Goal: Transaction & Acquisition: Subscribe to service/newsletter

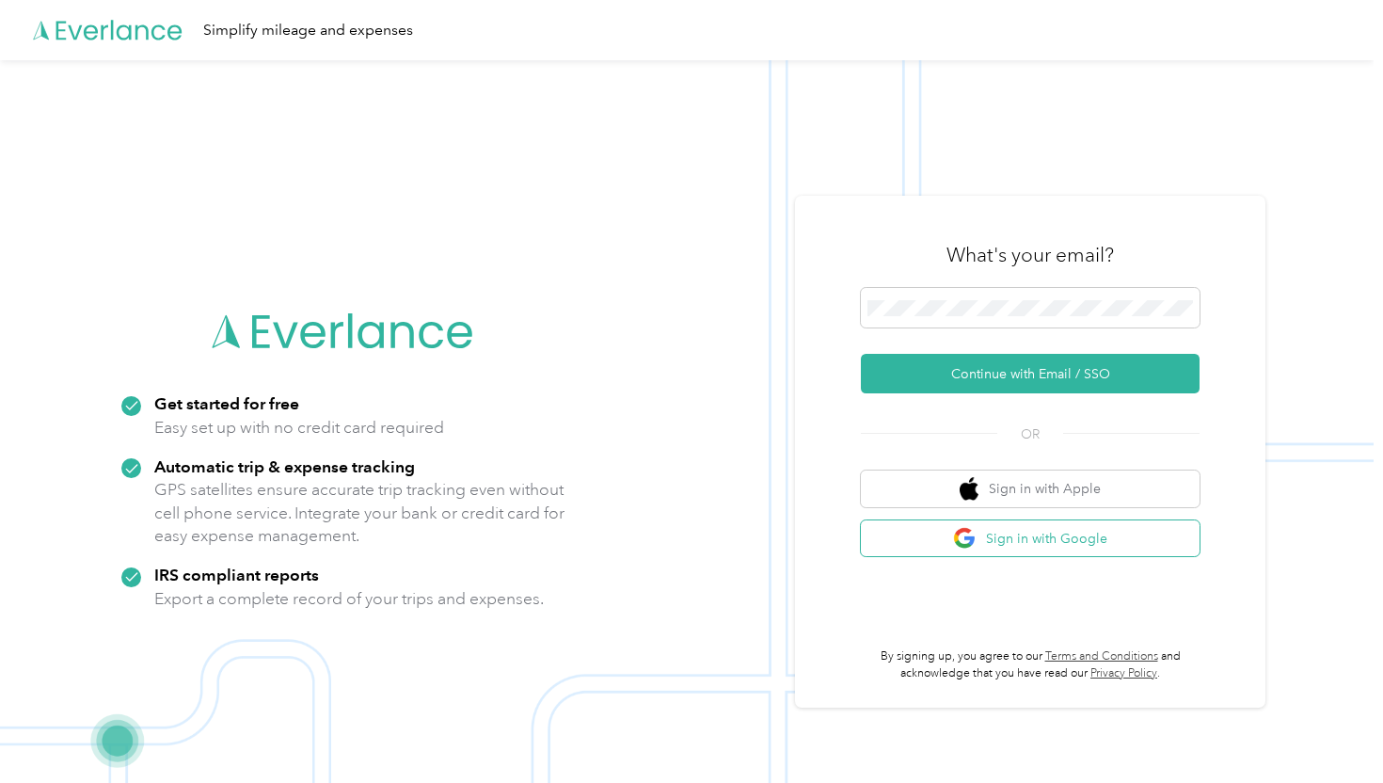
click at [1062, 544] on button "Sign in with Google" at bounding box center [1030, 538] width 339 height 37
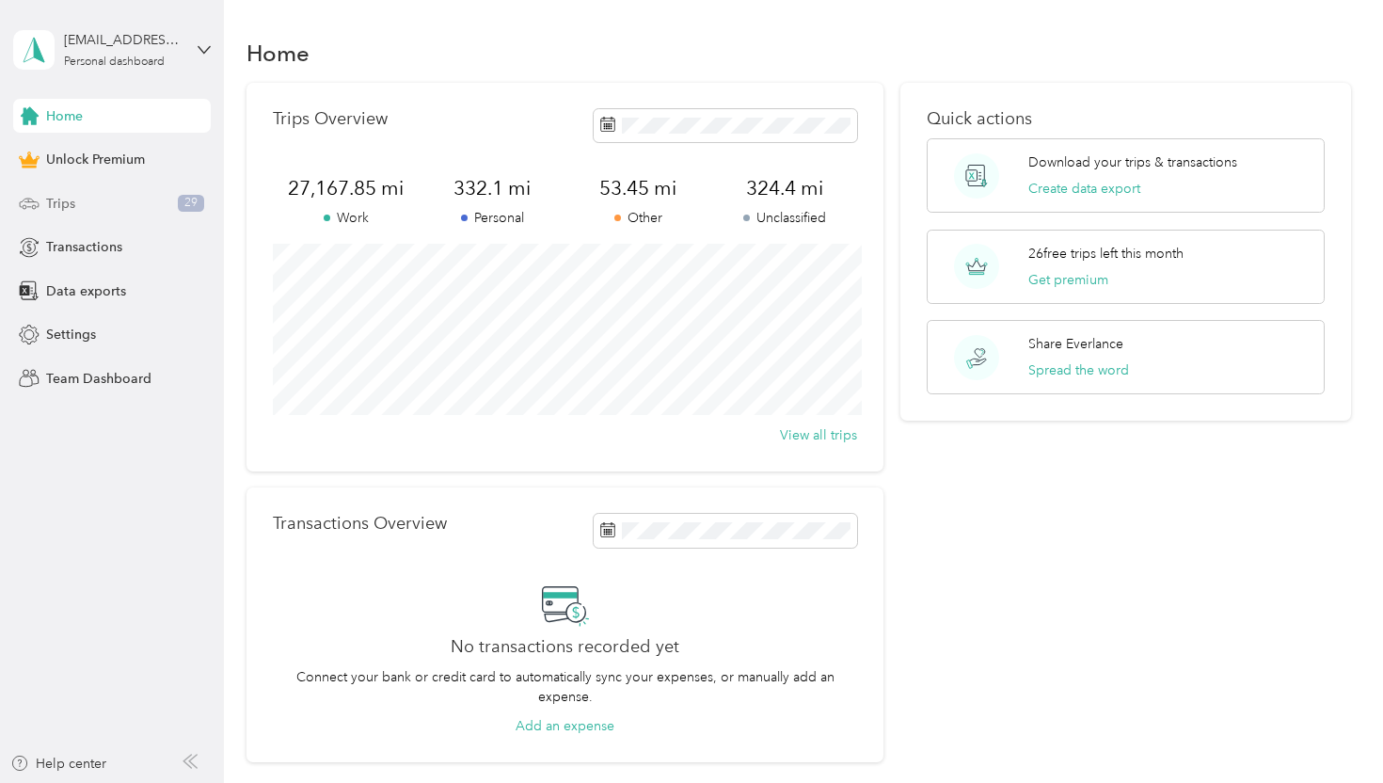
click at [63, 205] on span "Trips" at bounding box center [60, 204] width 29 height 20
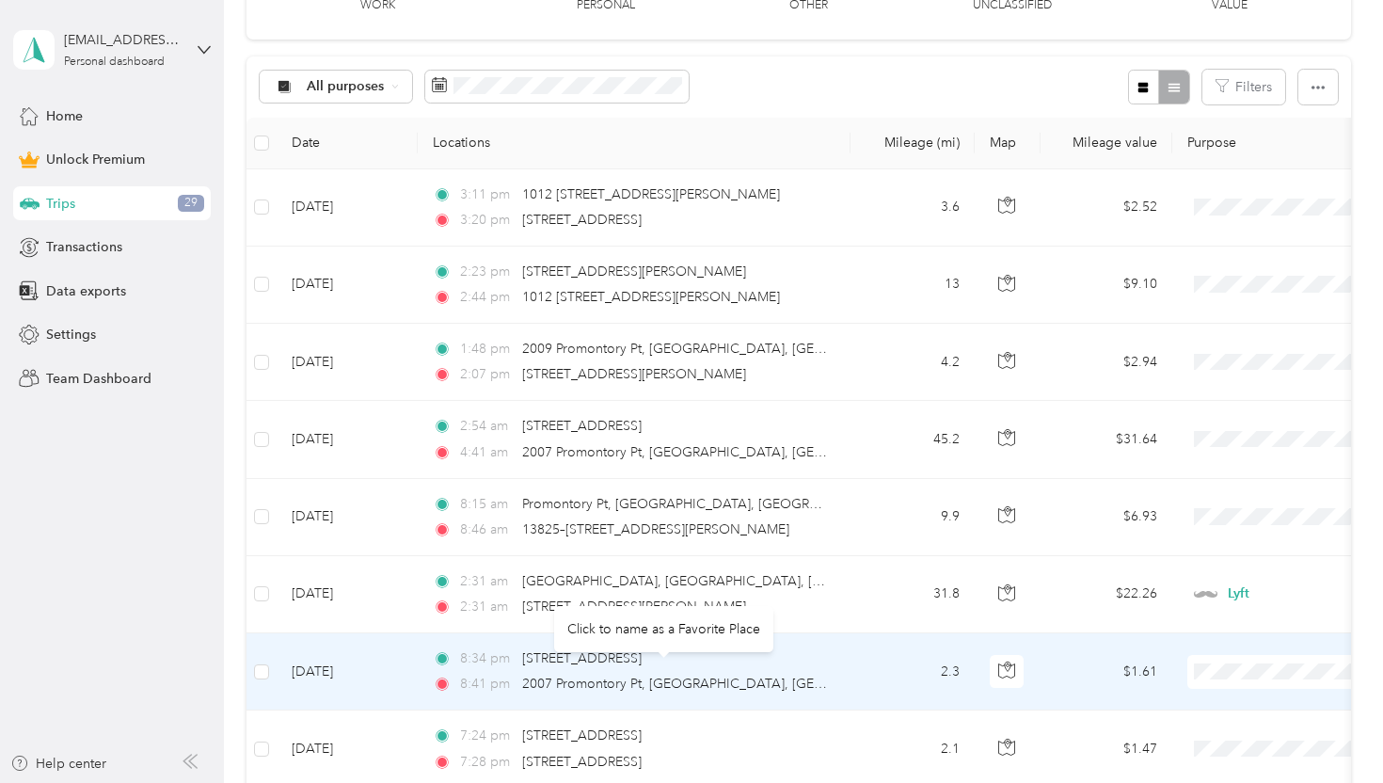
scroll to position [343, 0]
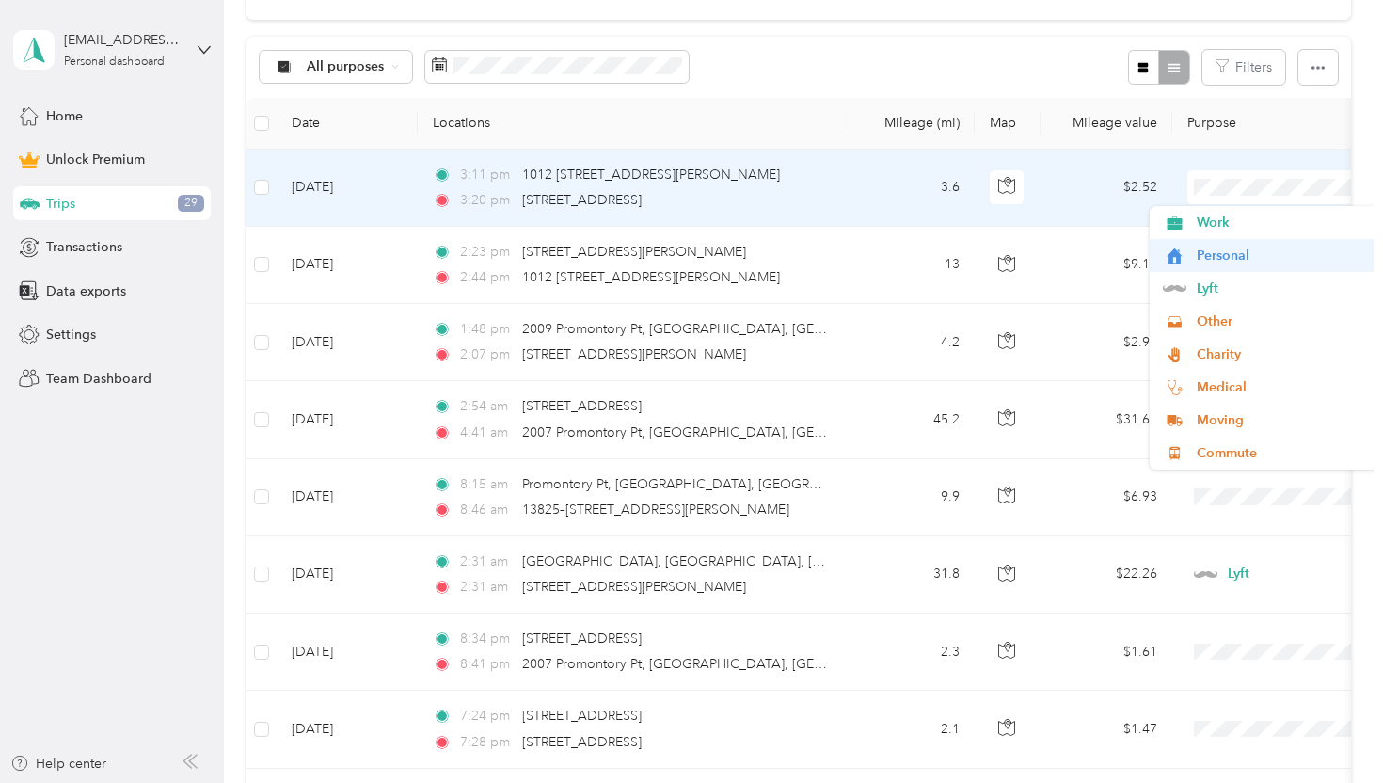
click at [1215, 255] on span "Personal" at bounding box center [1284, 256] width 174 height 20
click at [1218, 262] on span "Personal" at bounding box center [1273, 256] width 152 height 20
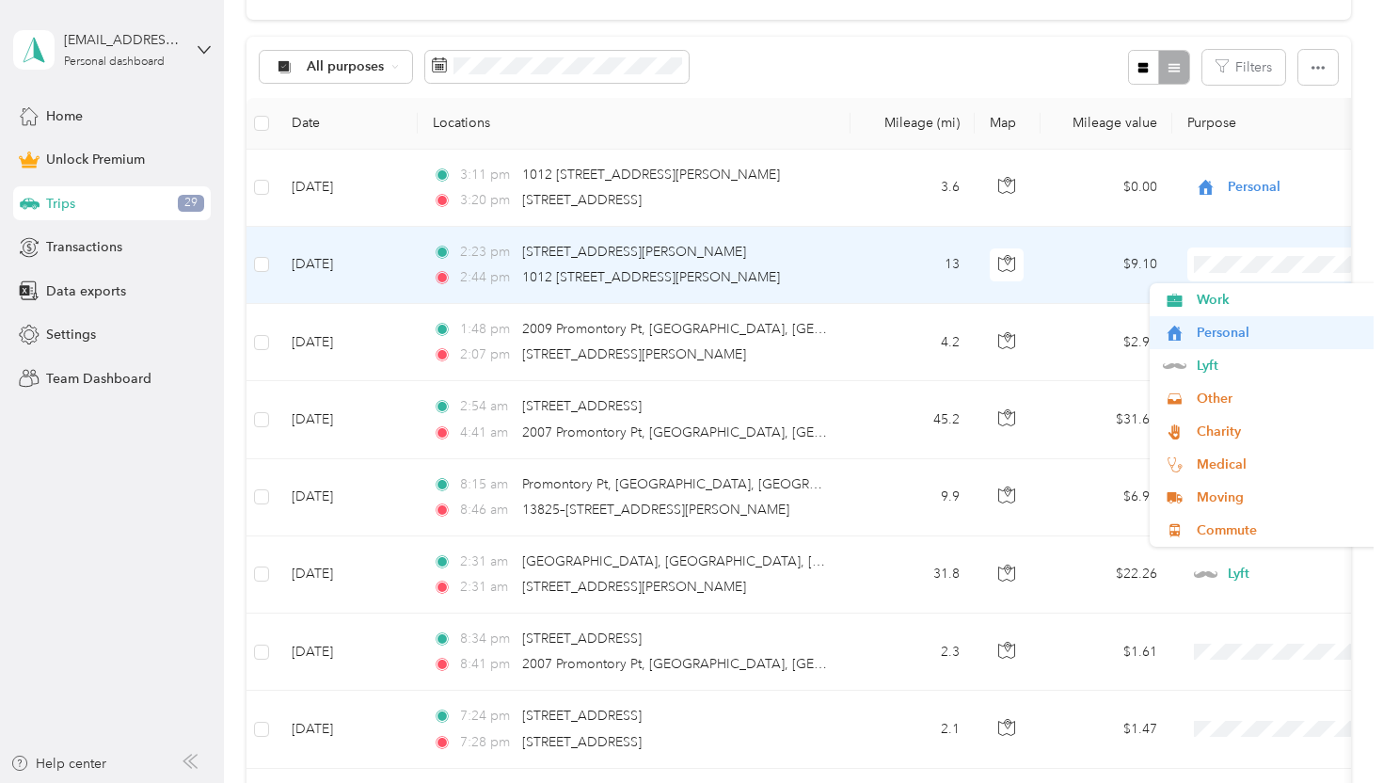
click at [1217, 344] on li "Personal" at bounding box center [1266, 332] width 233 height 33
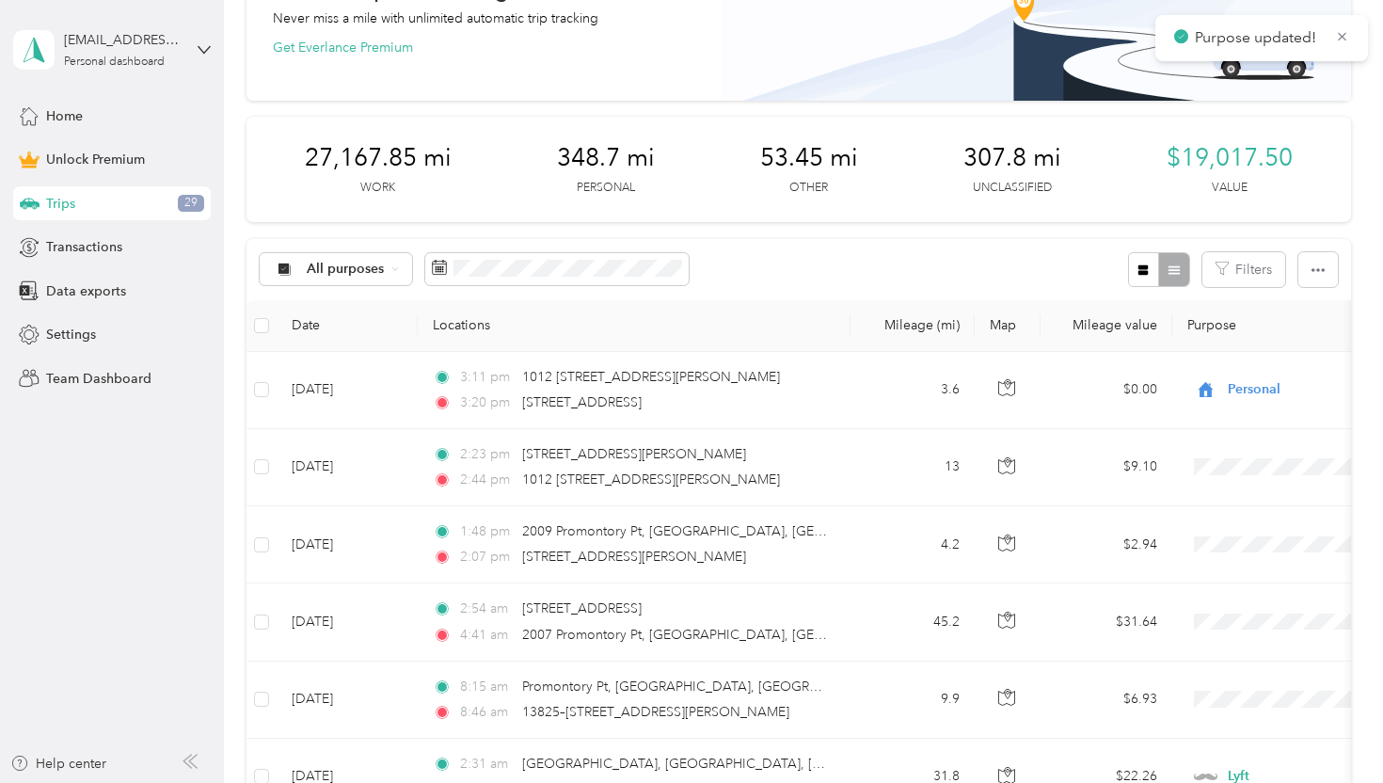
scroll to position [158, 0]
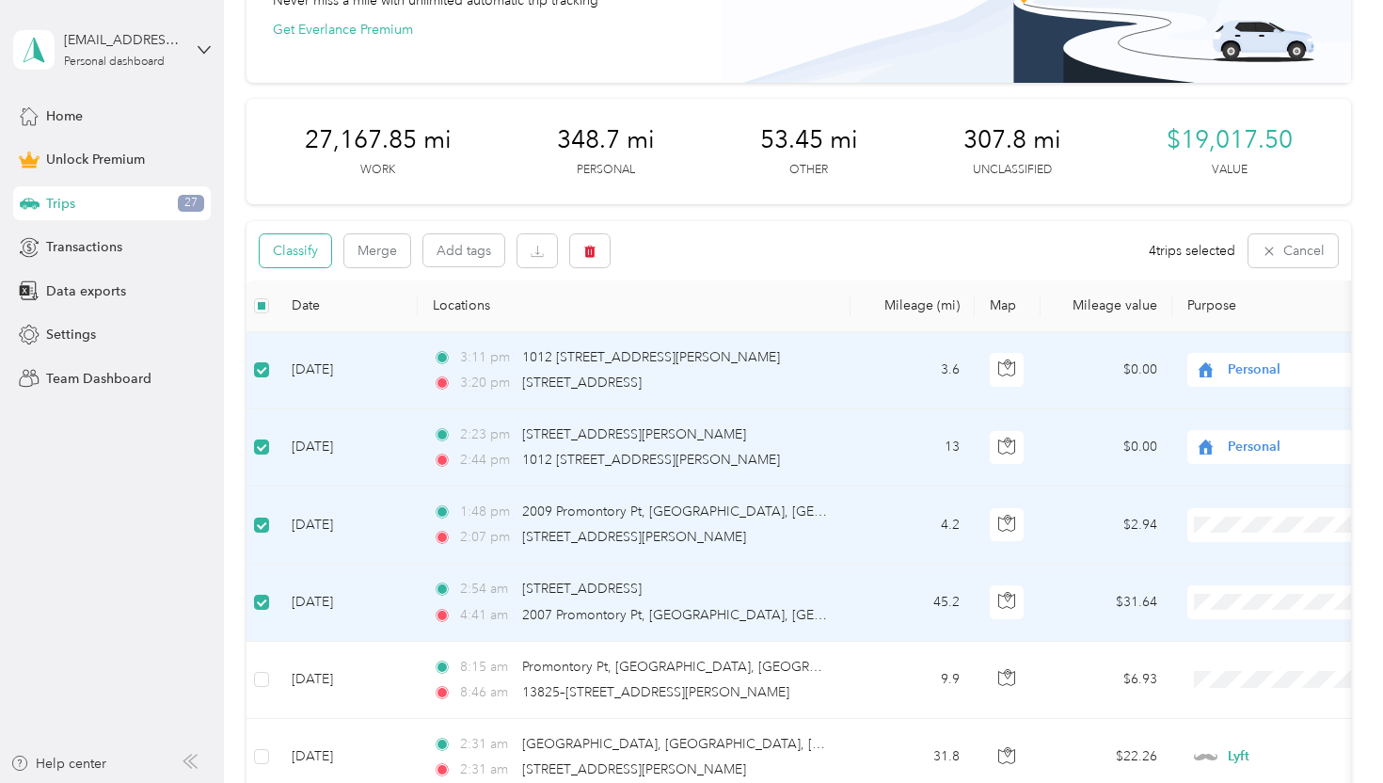
click at [318, 254] on button "Classify" at bounding box center [296, 250] width 72 height 33
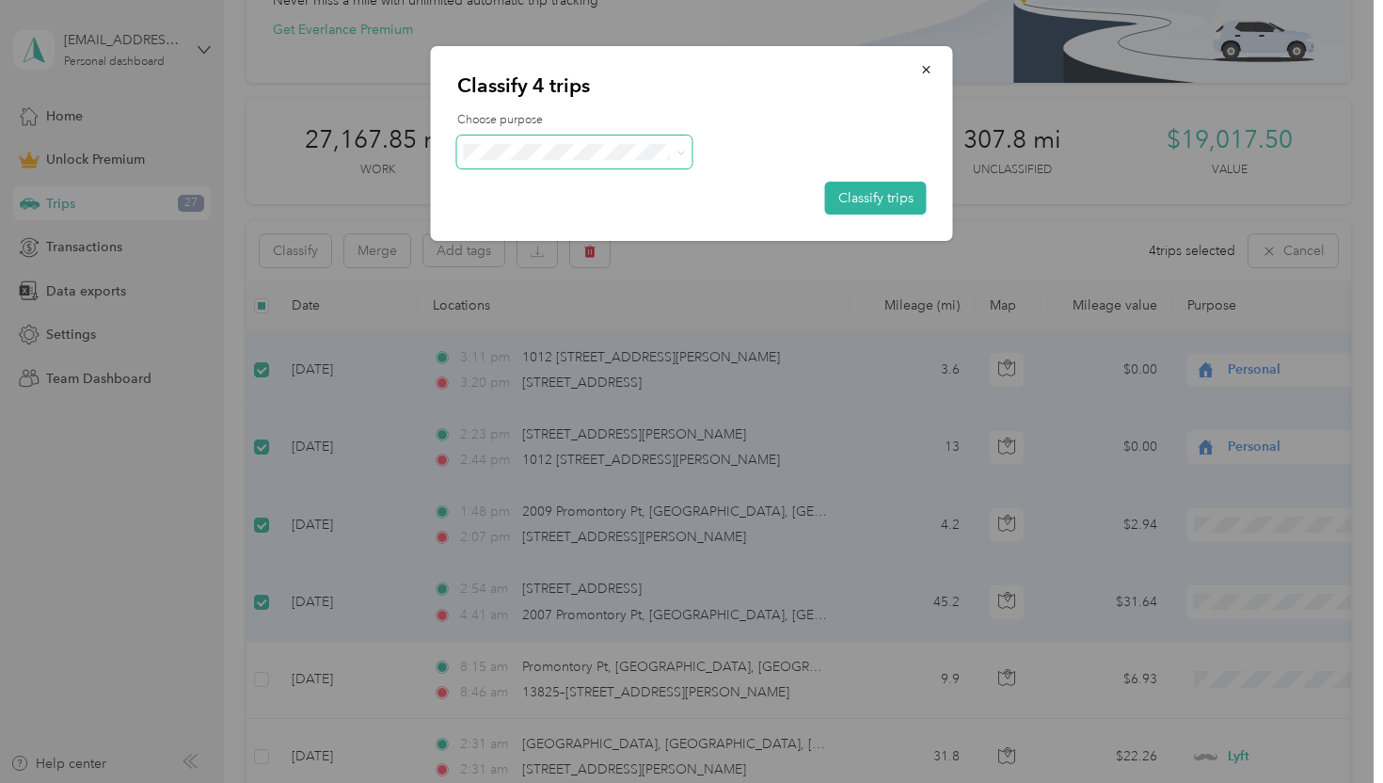
click at [575, 140] on span at bounding box center [574, 152] width 235 height 33
click at [672, 148] on span at bounding box center [677, 152] width 15 height 20
click at [680, 153] on icon at bounding box center [681, 153] width 8 height 8
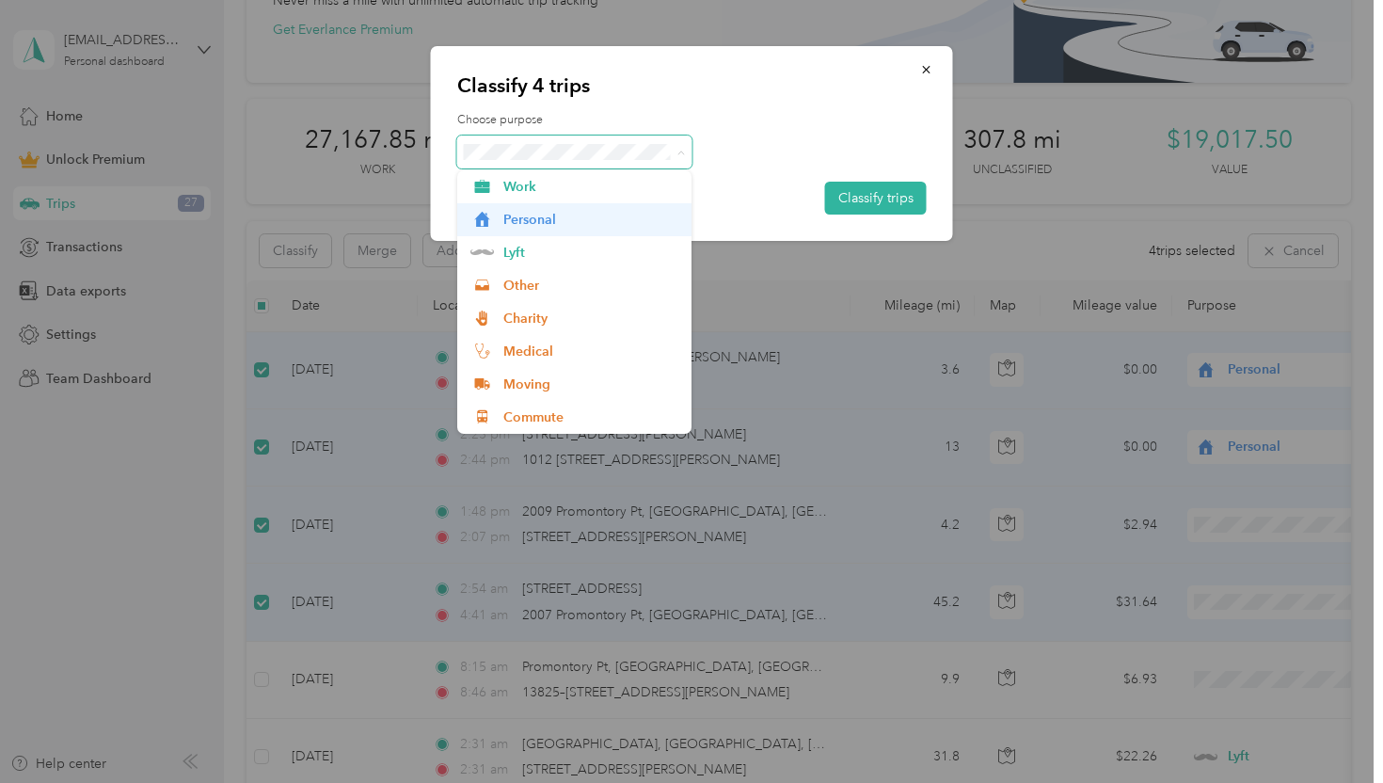
click at [623, 223] on span "Personal" at bounding box center [591, 220] width 175 height 20
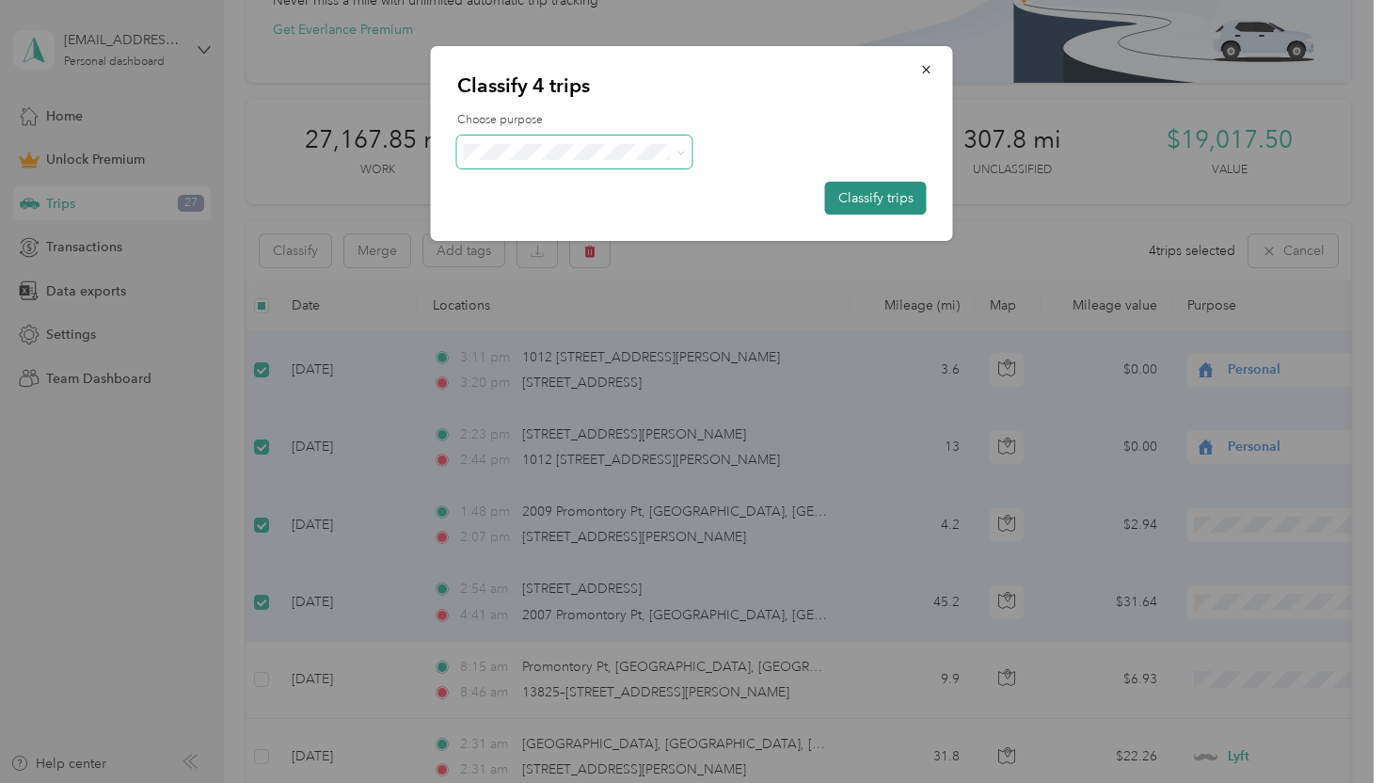
click at [875, 187] on button "Classify trips" at bounding box center [876, 198] width 102 height 33
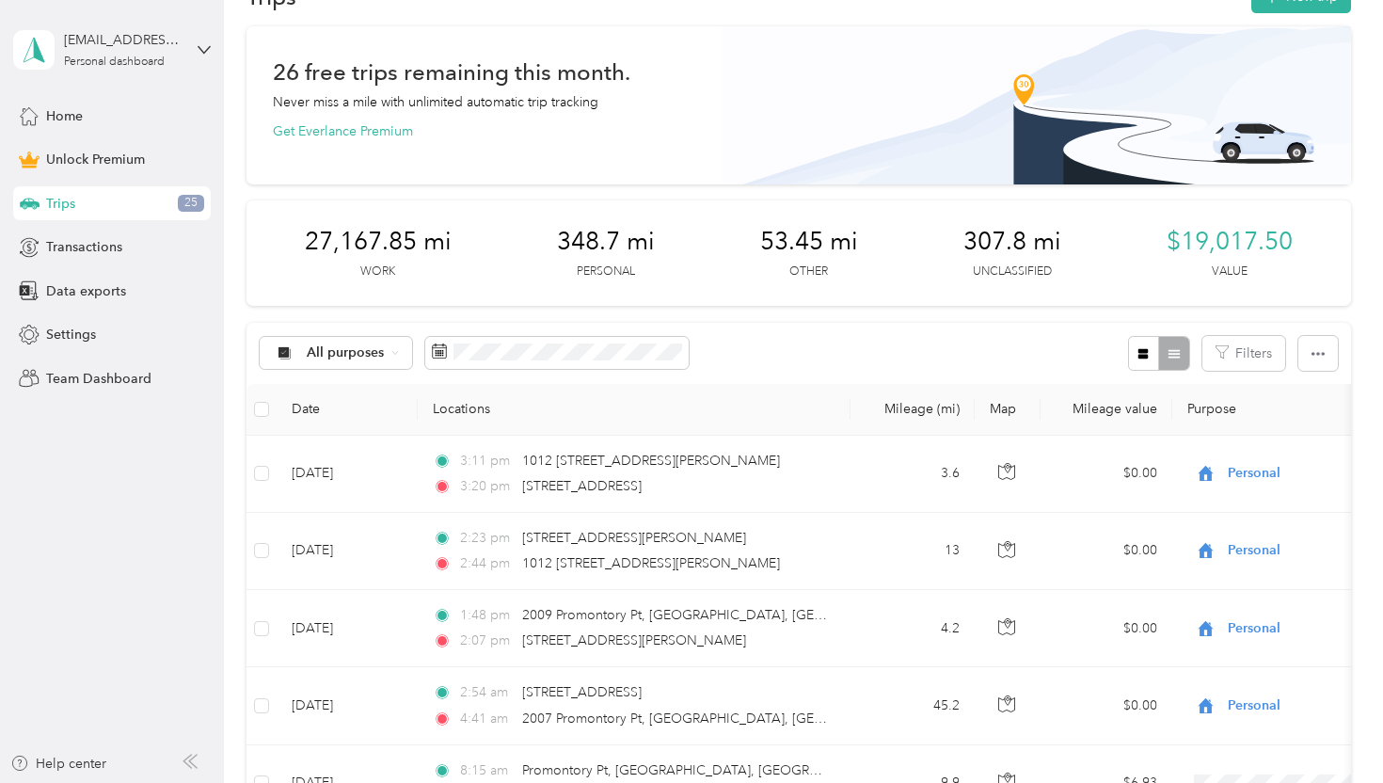
scroll to position [0, 0]
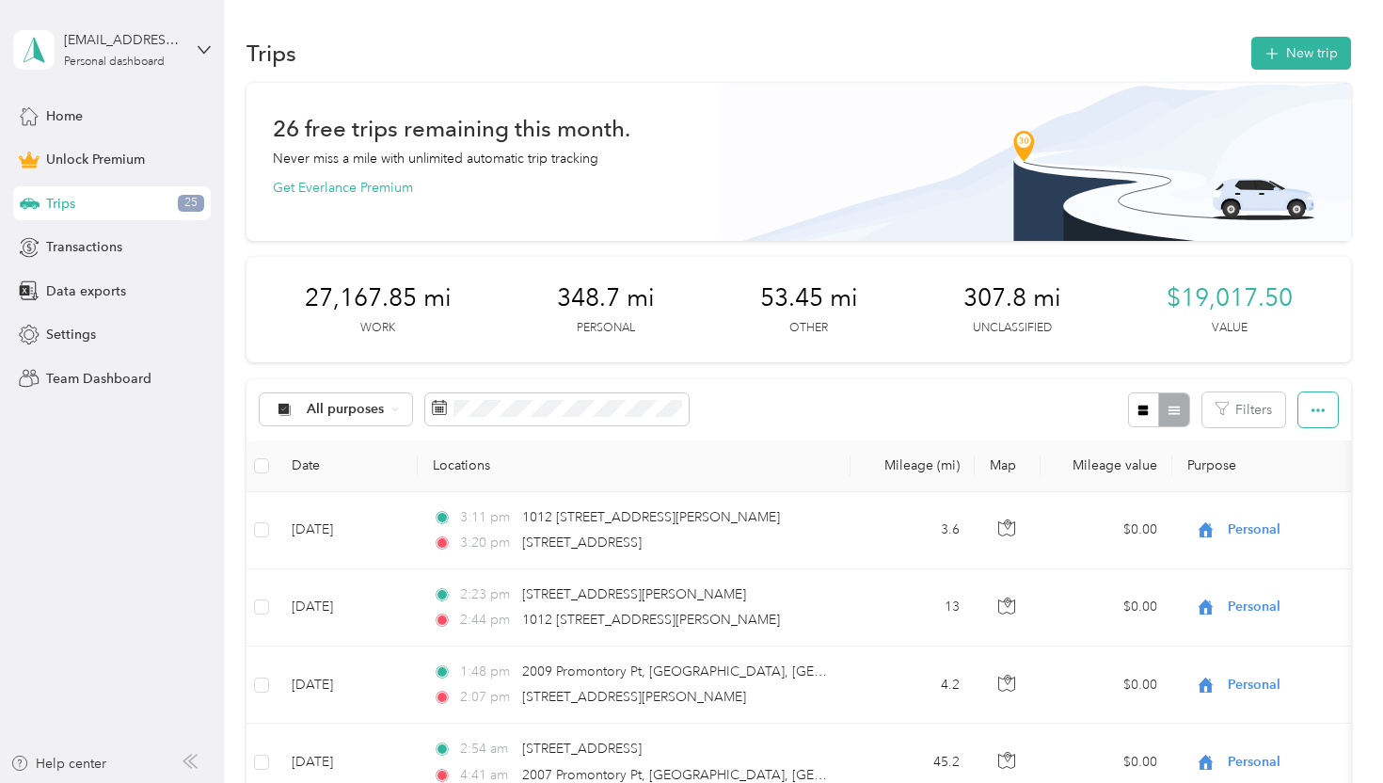
click at [1338, 408] on button "button" at bounding box center [1319, 409] width 40 height 35
click at [1186, 411] on div at bounding box center [1158, 409] width 61 height 35
click at [1297, 43] on button "New trip" at bounding box center [1302, 53] width 100 height 33
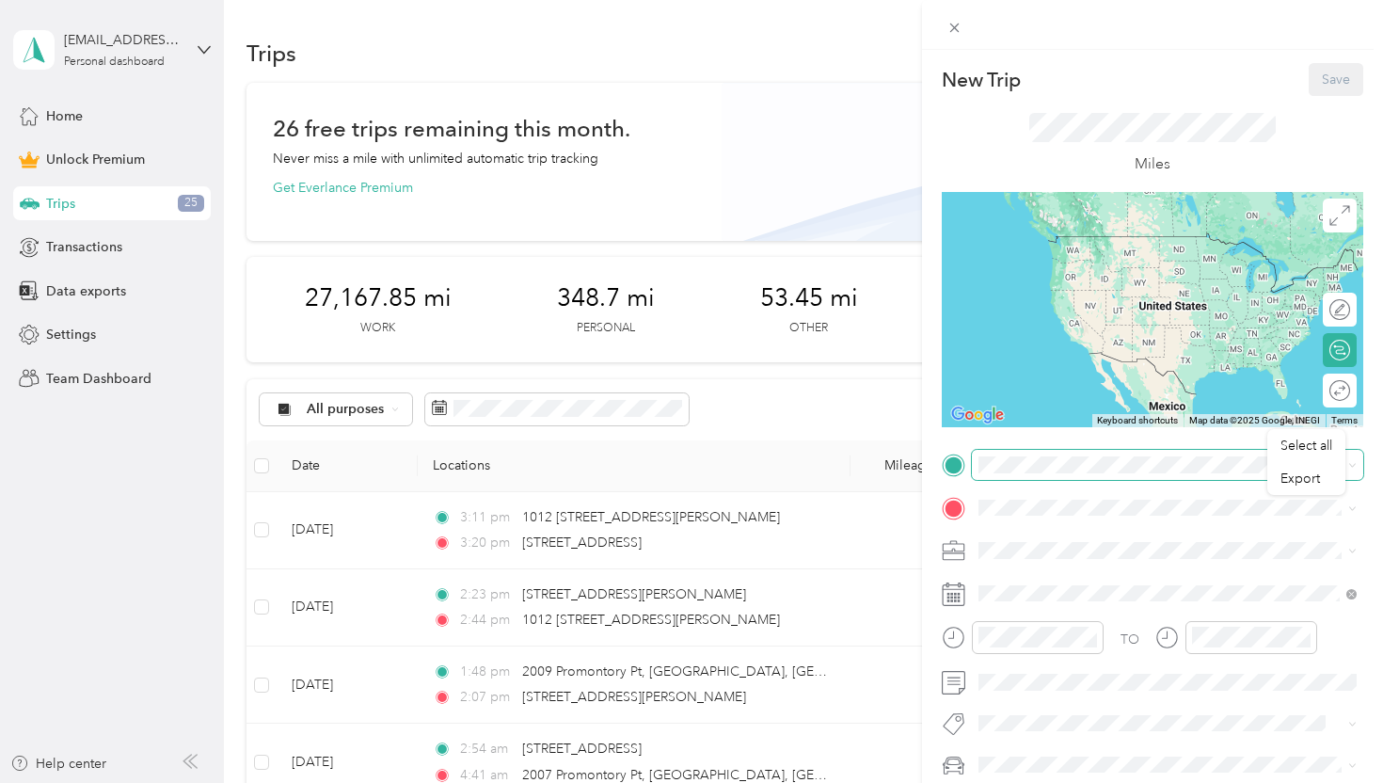
click at [1075, 782] on div "Select all Export New Trip Save This trip cannot be edited because it is either…" at bounding box center [687, 783] width 1374 height 0
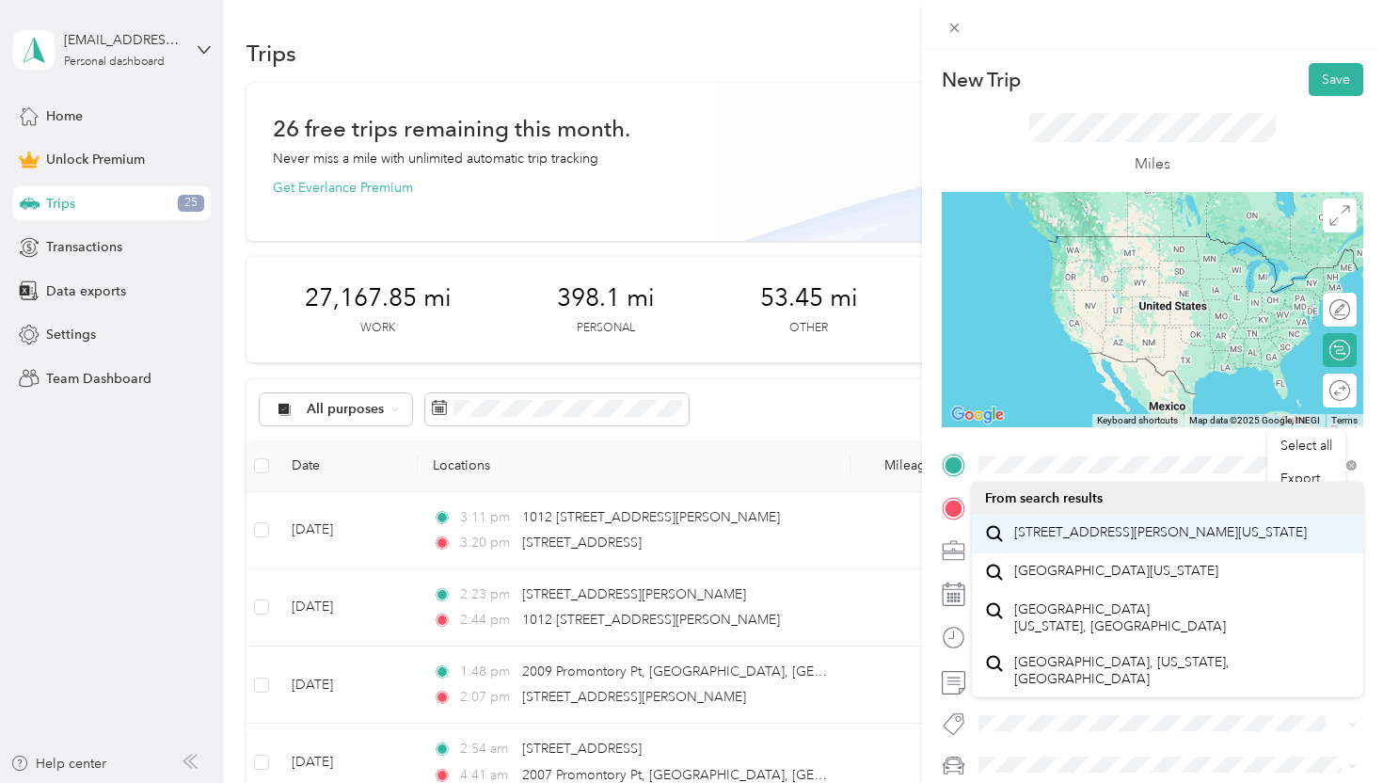
click at [1167, 534] on span "402 North Good-Latimer Expressway Dallas, Texas 75204, United States" at bounding box center [1161, 532] width 293 height 17
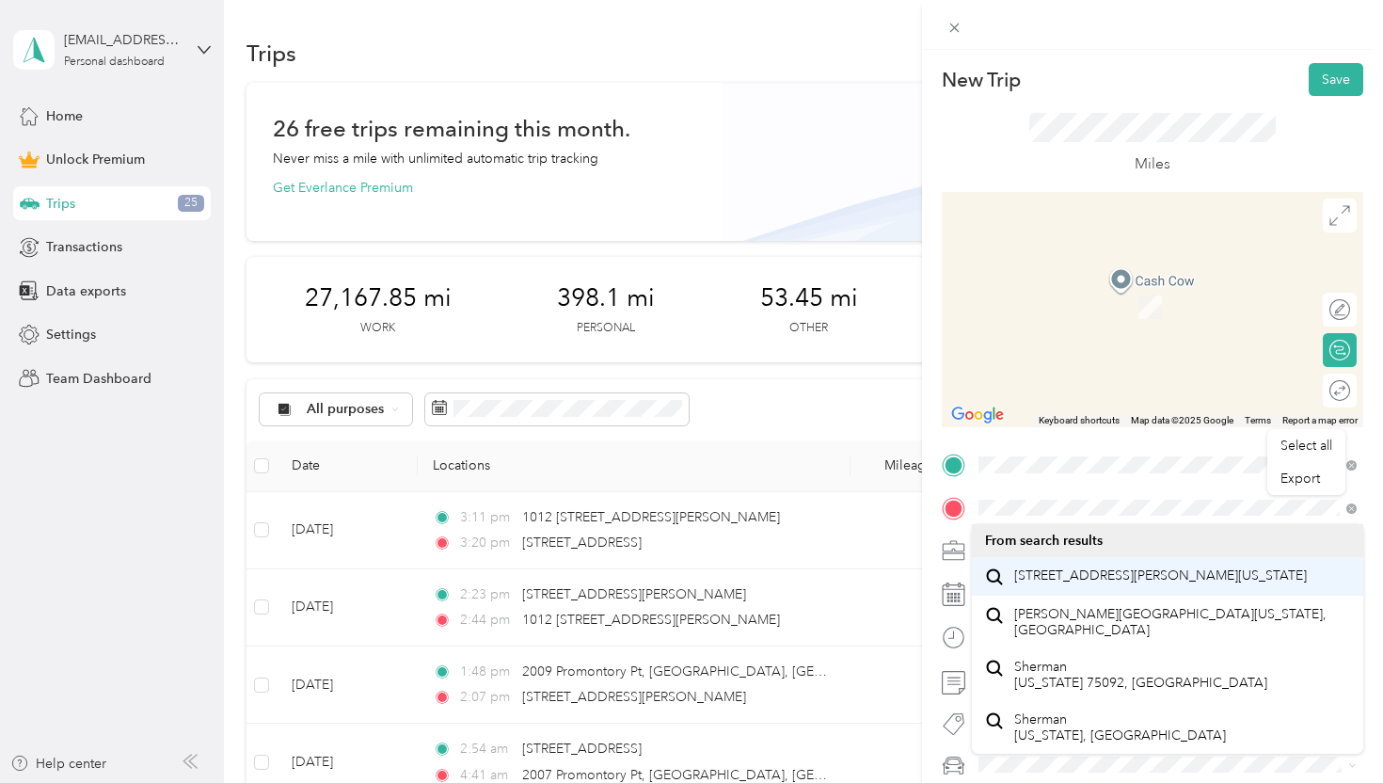
click at [1200, 574] on span "4100 North Travis Street Sherman, Texas 75092, United States" at bounding box center [1161, 576] width 293 height 17
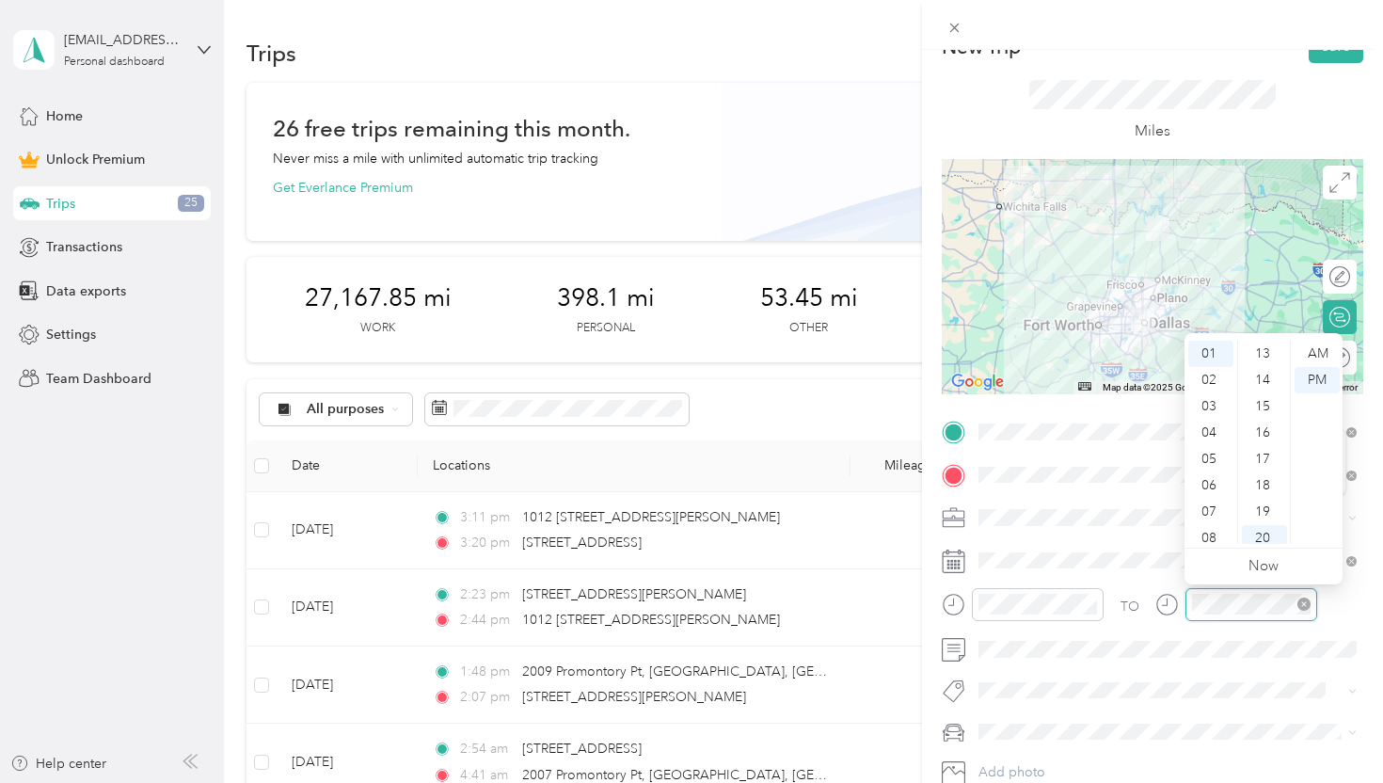
scroll to position [527, 0]
click at [1323, 349] on div "AM" at bounding box center [1317, 354] width 45 height 26
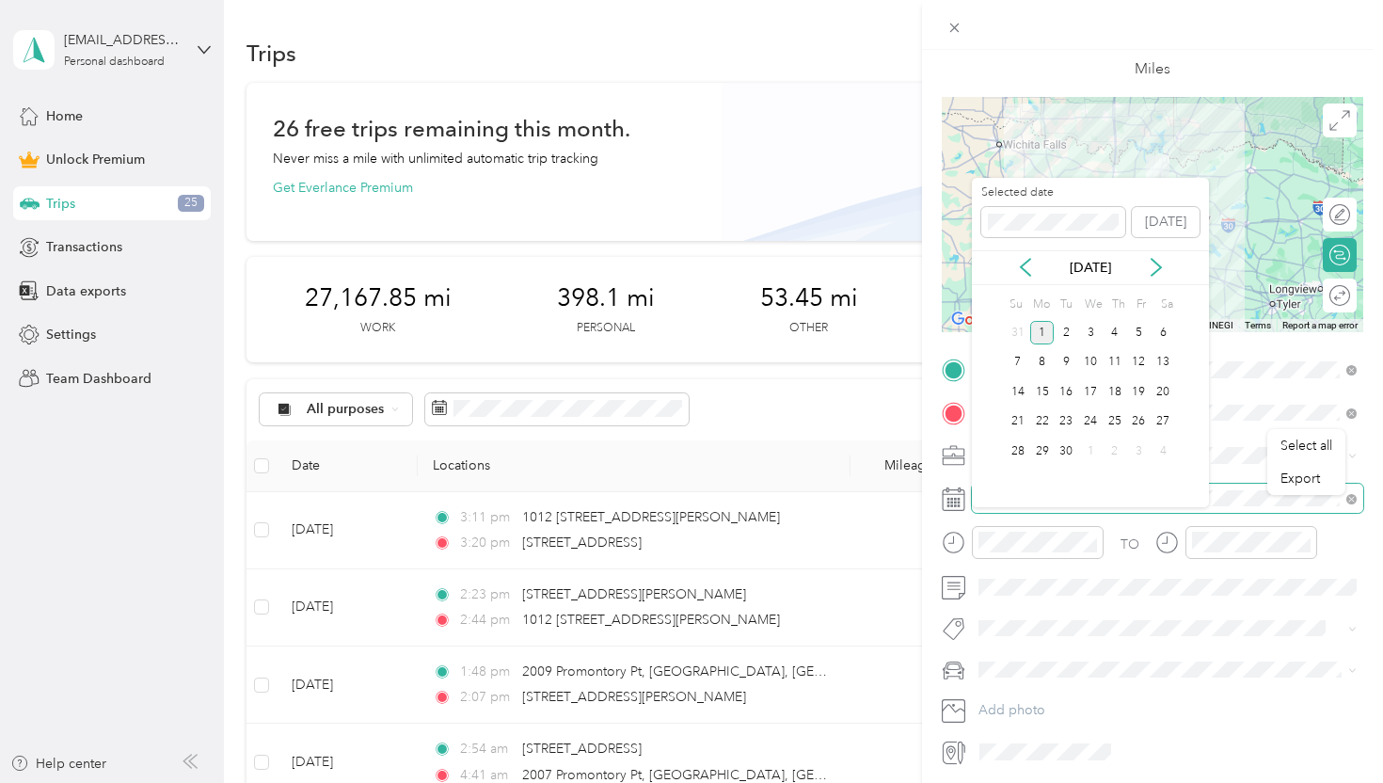
scroll to position [104, 0]
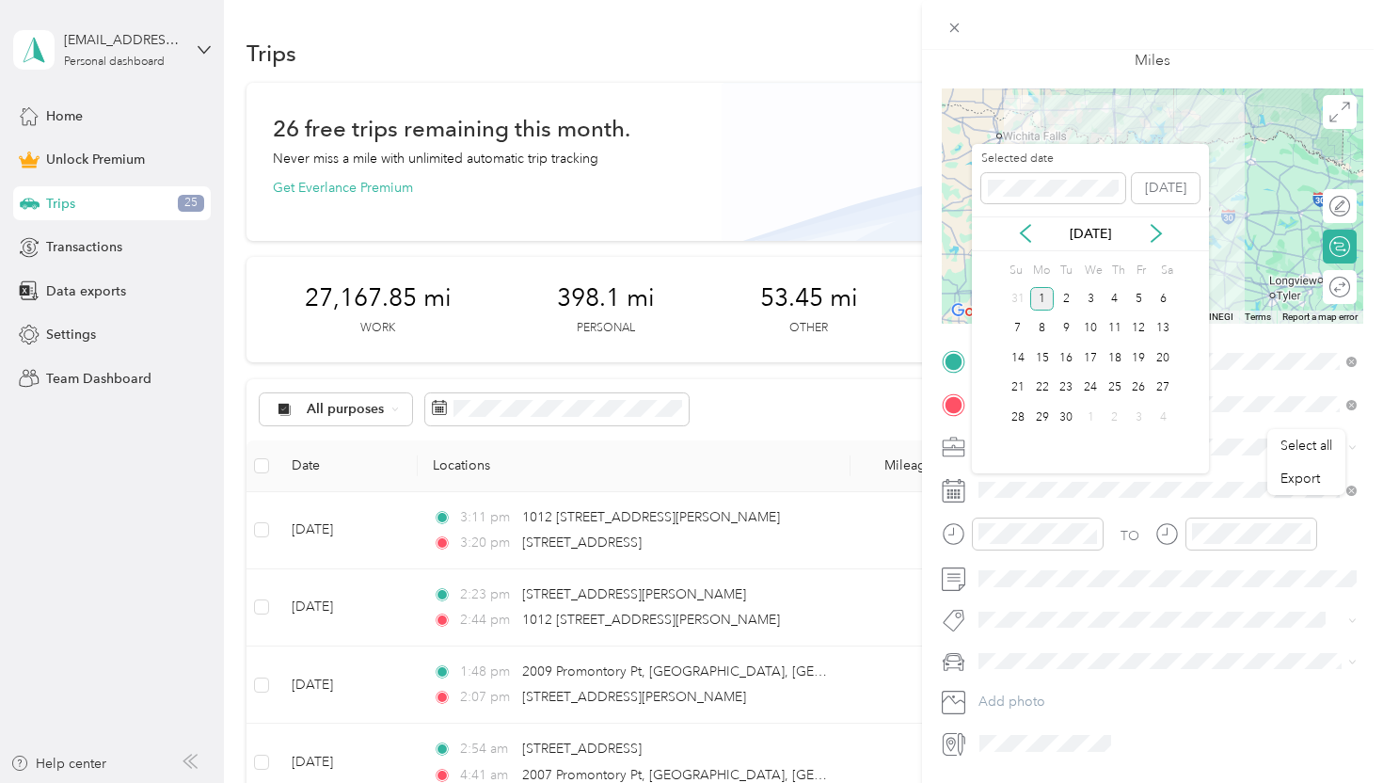
click at [1045, 300] on div "1" at bounding box center [1043, 299] width 24 height 24
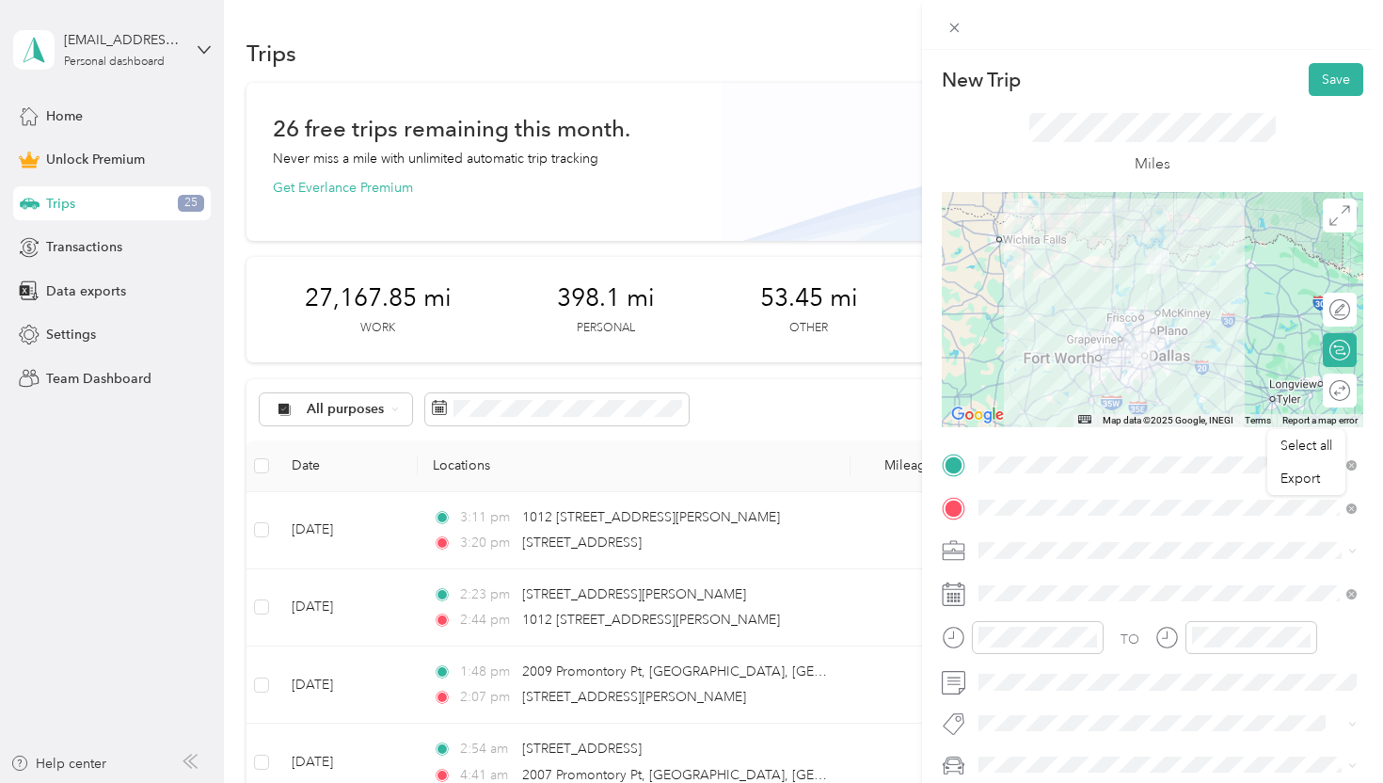
scroll to position [2, 0]
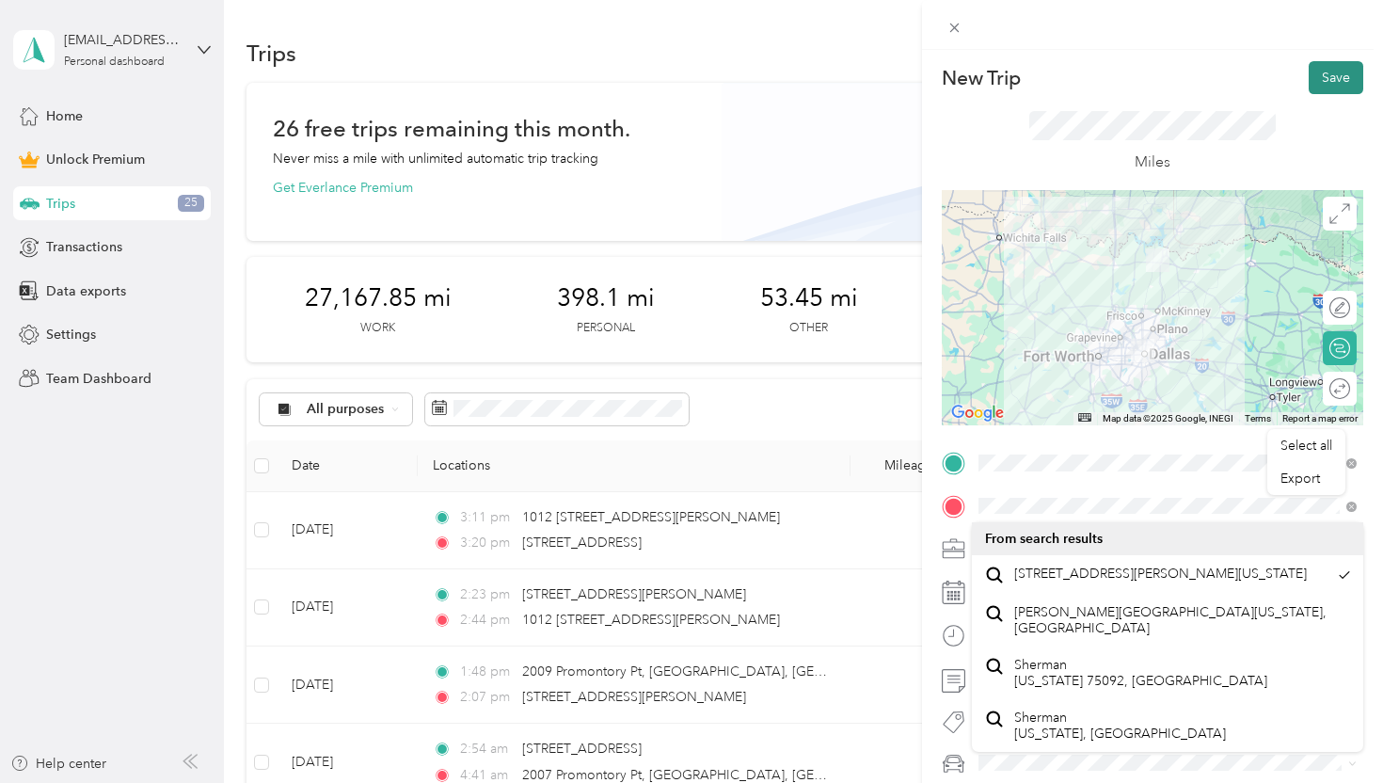
click at [1337, 84] on button "Save" at bounding box center [1336, 77] width 55 height 33
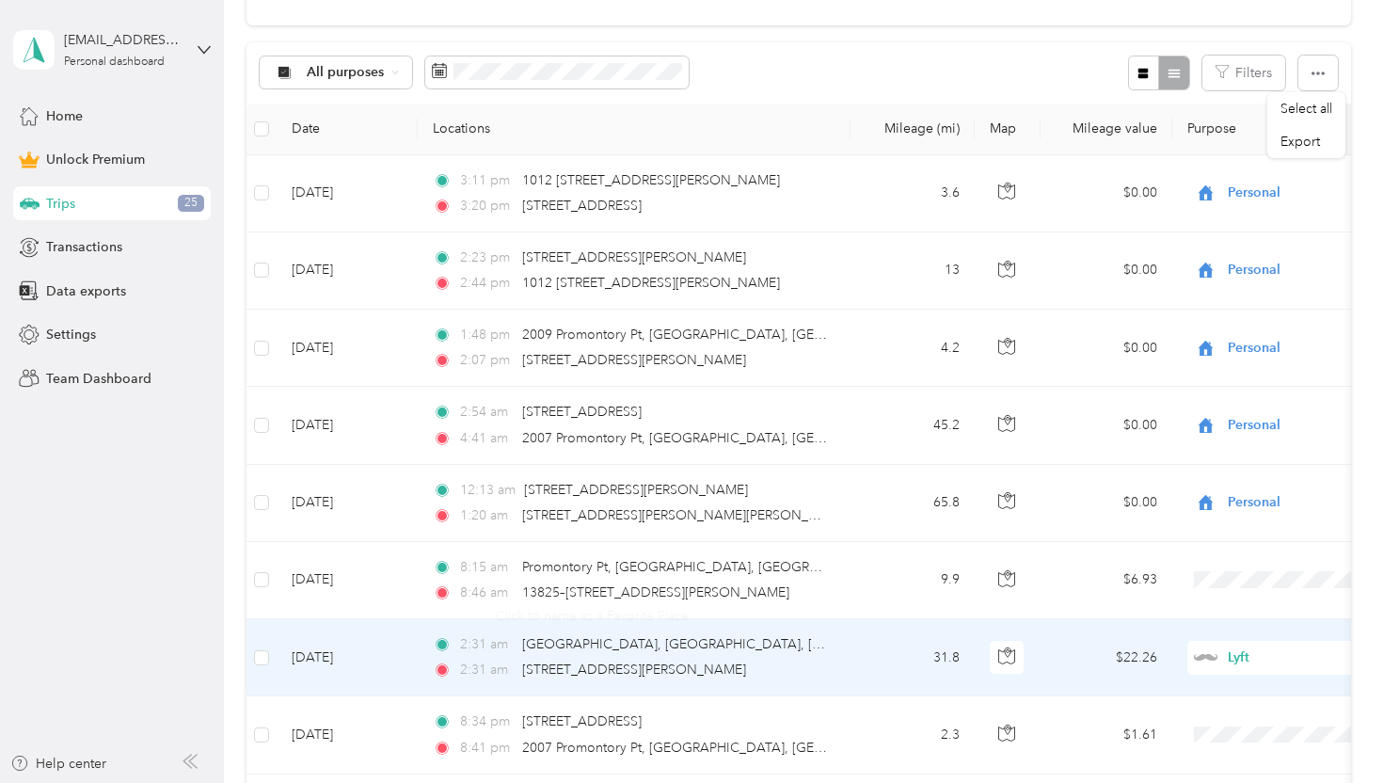
scroll to position [411, 0]
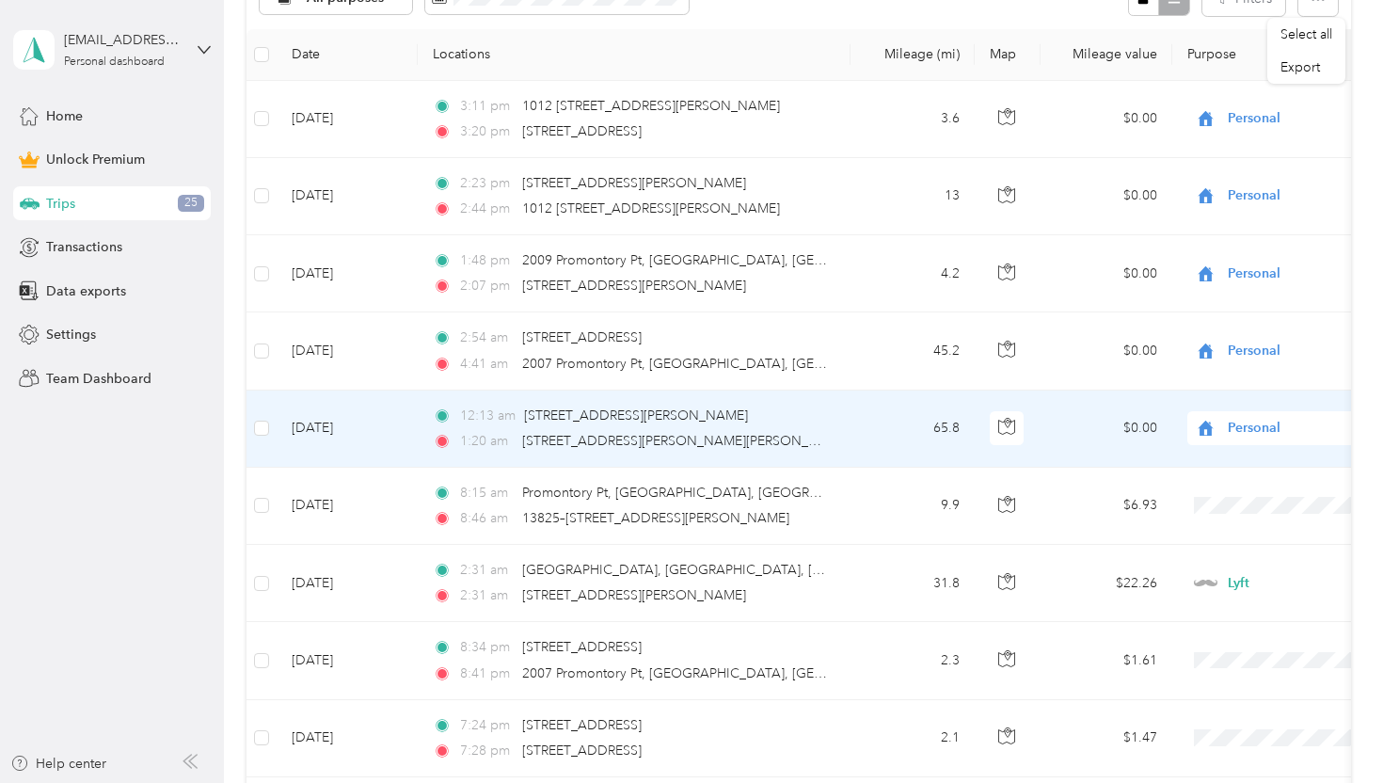
click at [1251, 434] on span "Personal" at bounding box center [1314, 428] width 172 height 21
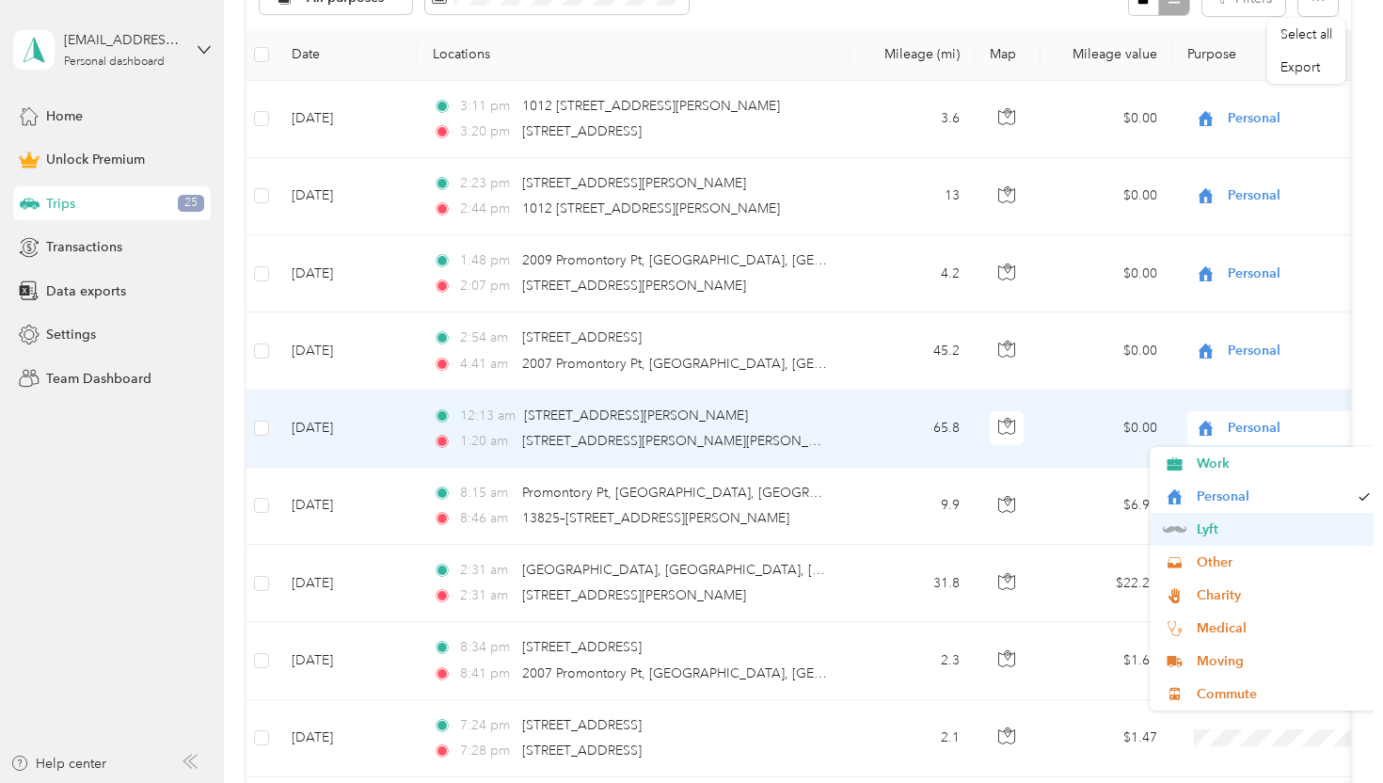
click at [1227, 527] on span "Lyft" at bounding box center [1284, 530] width 174 height 20
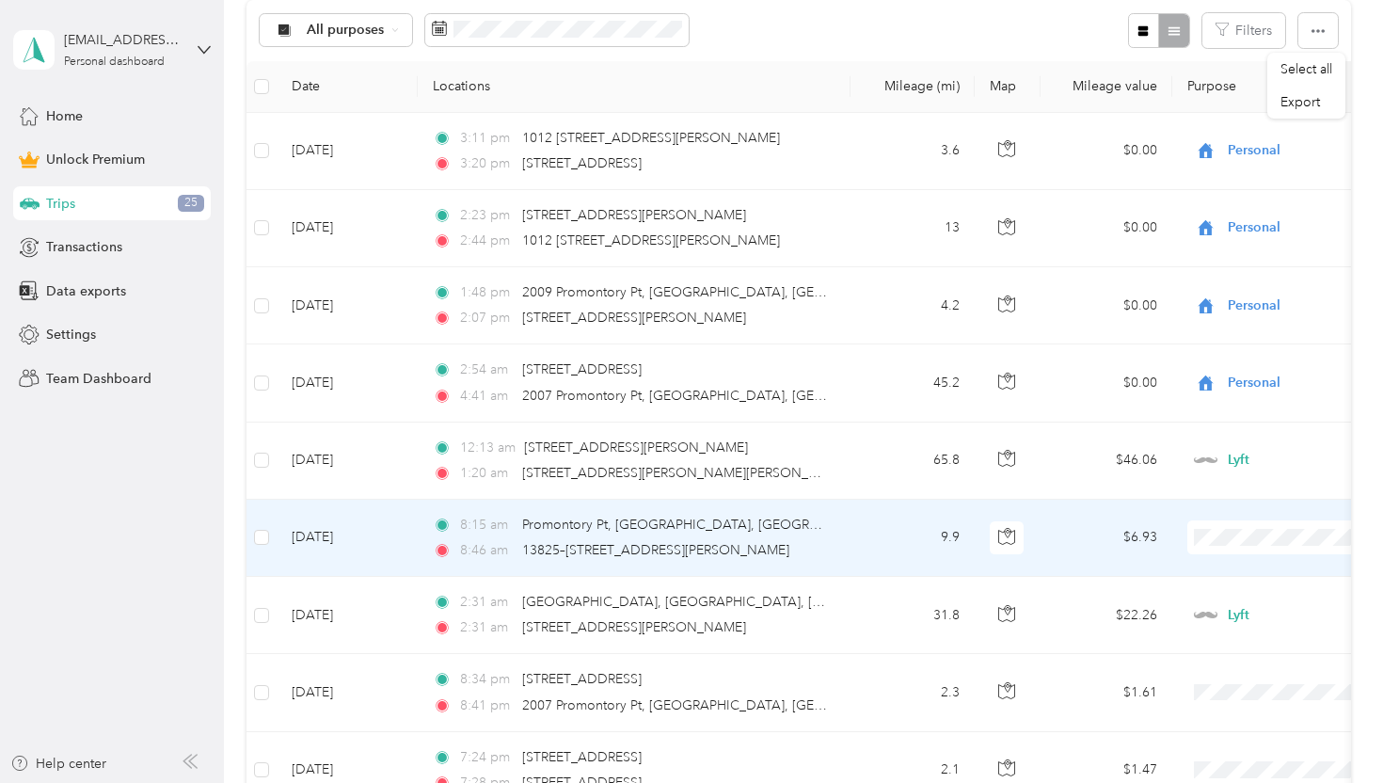
scroll to position [376, 0]
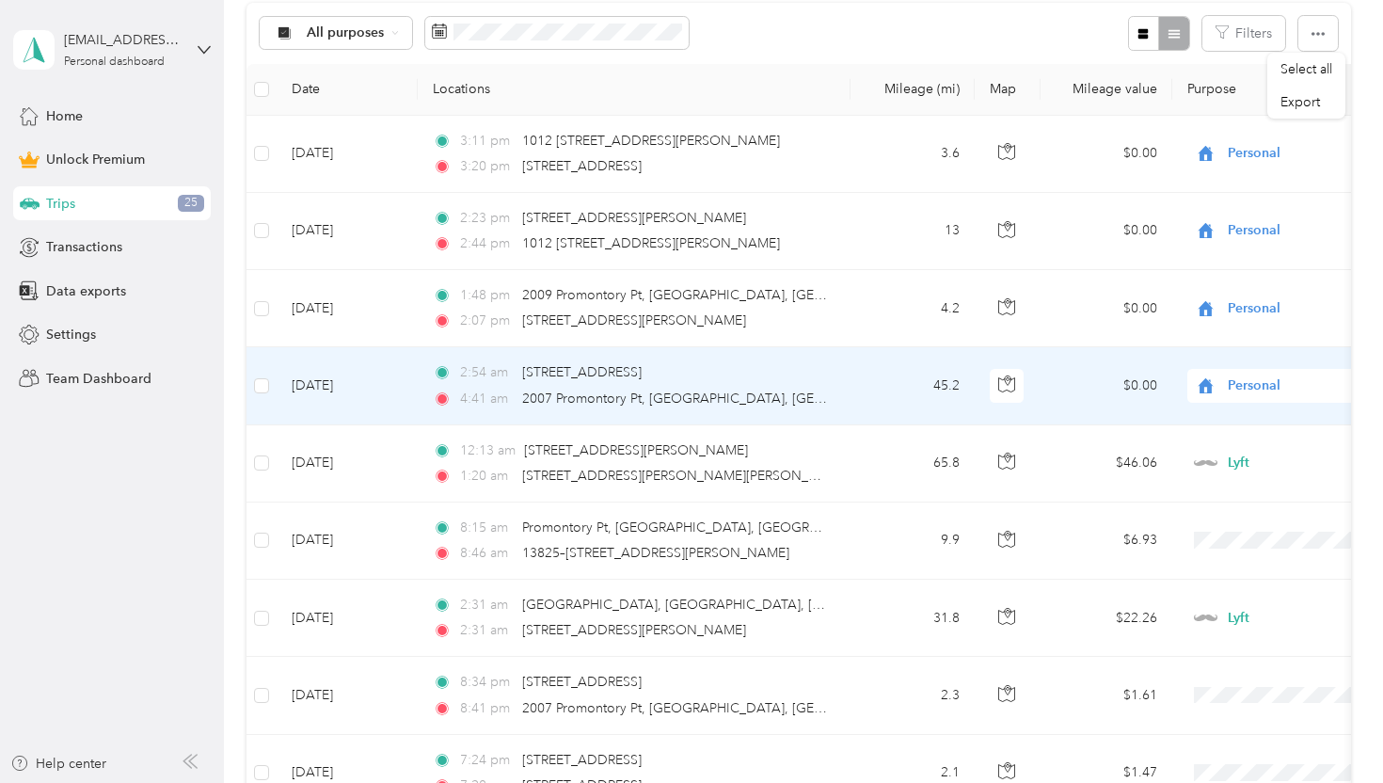
click at [1275, 397] on div "Personal" at bounding box center [1304, 386] width 233 height 34
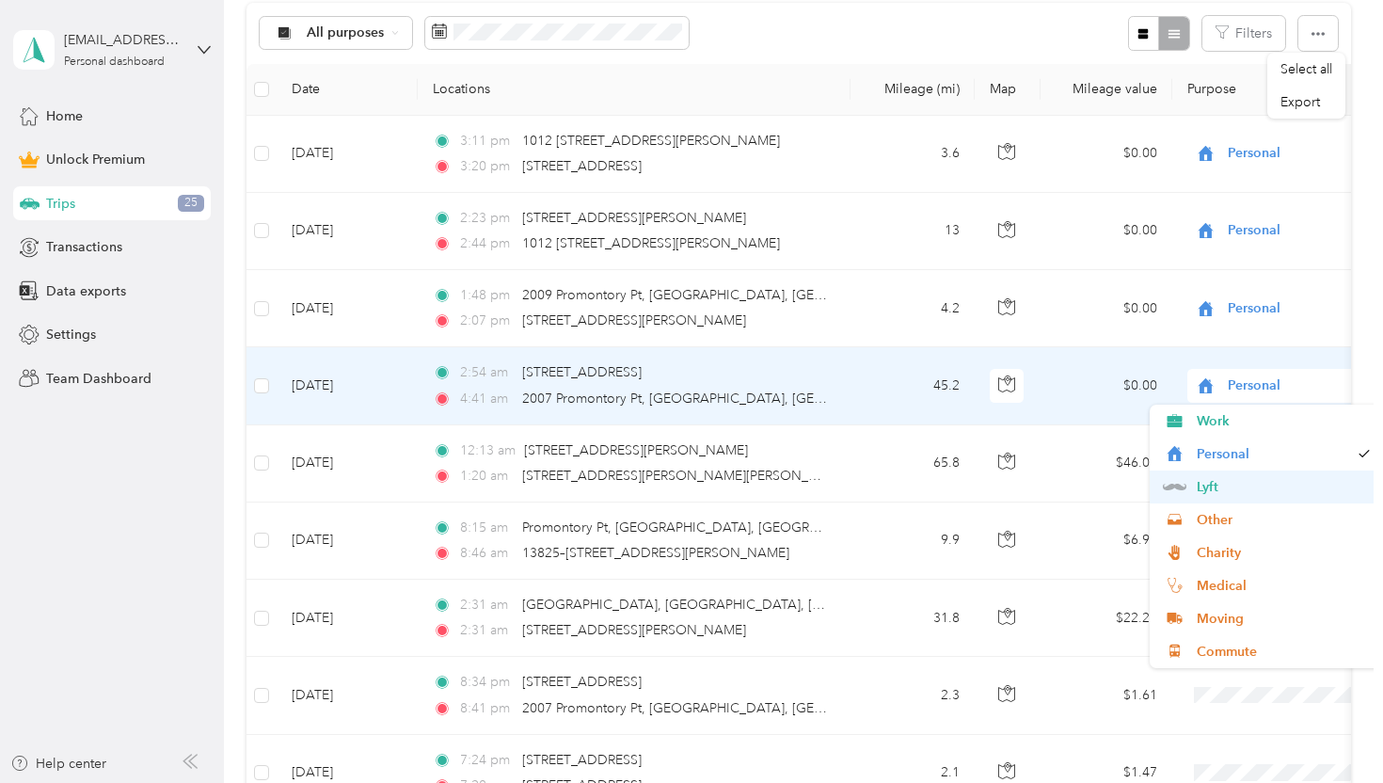
click at [1221, 503] on li "Lyft" at bounding box center [1266, 487] width 233 height 33
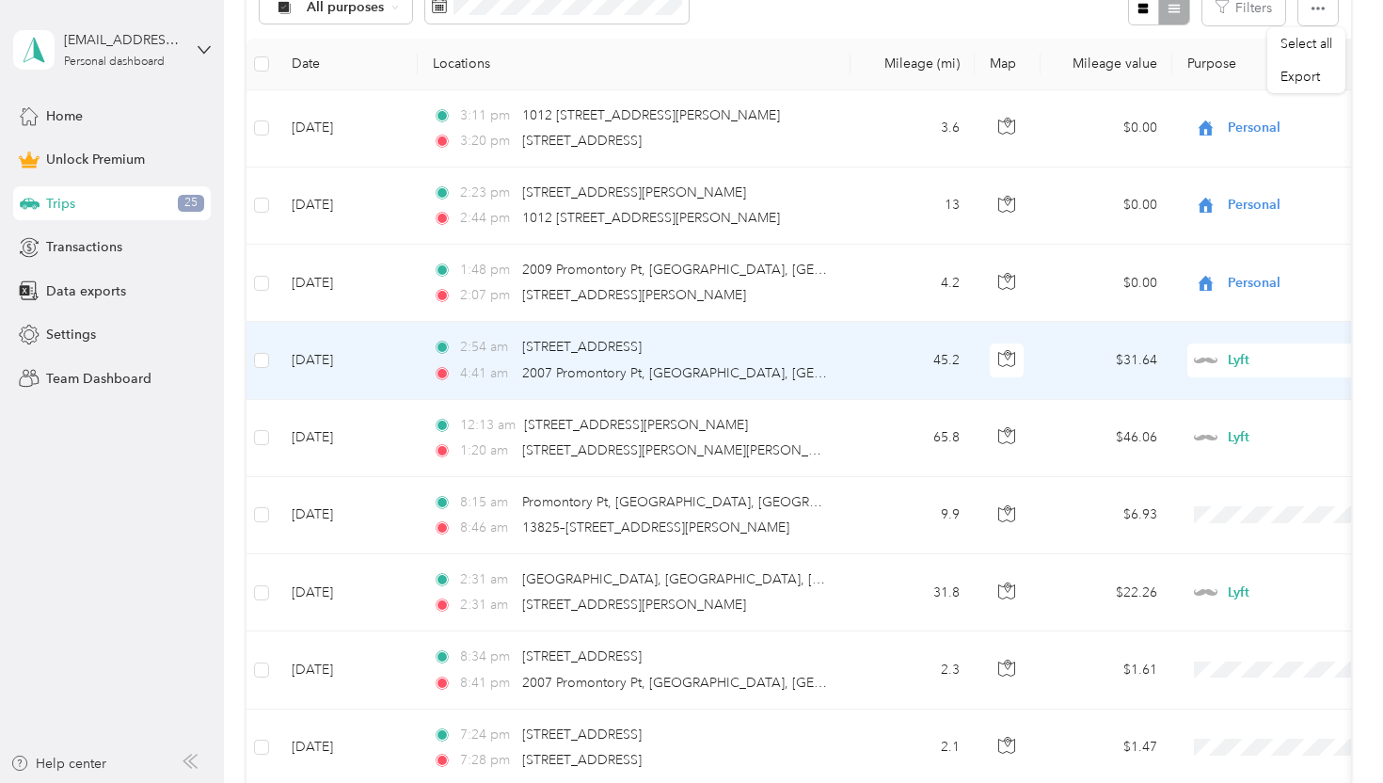
scroll to position [373, 0]
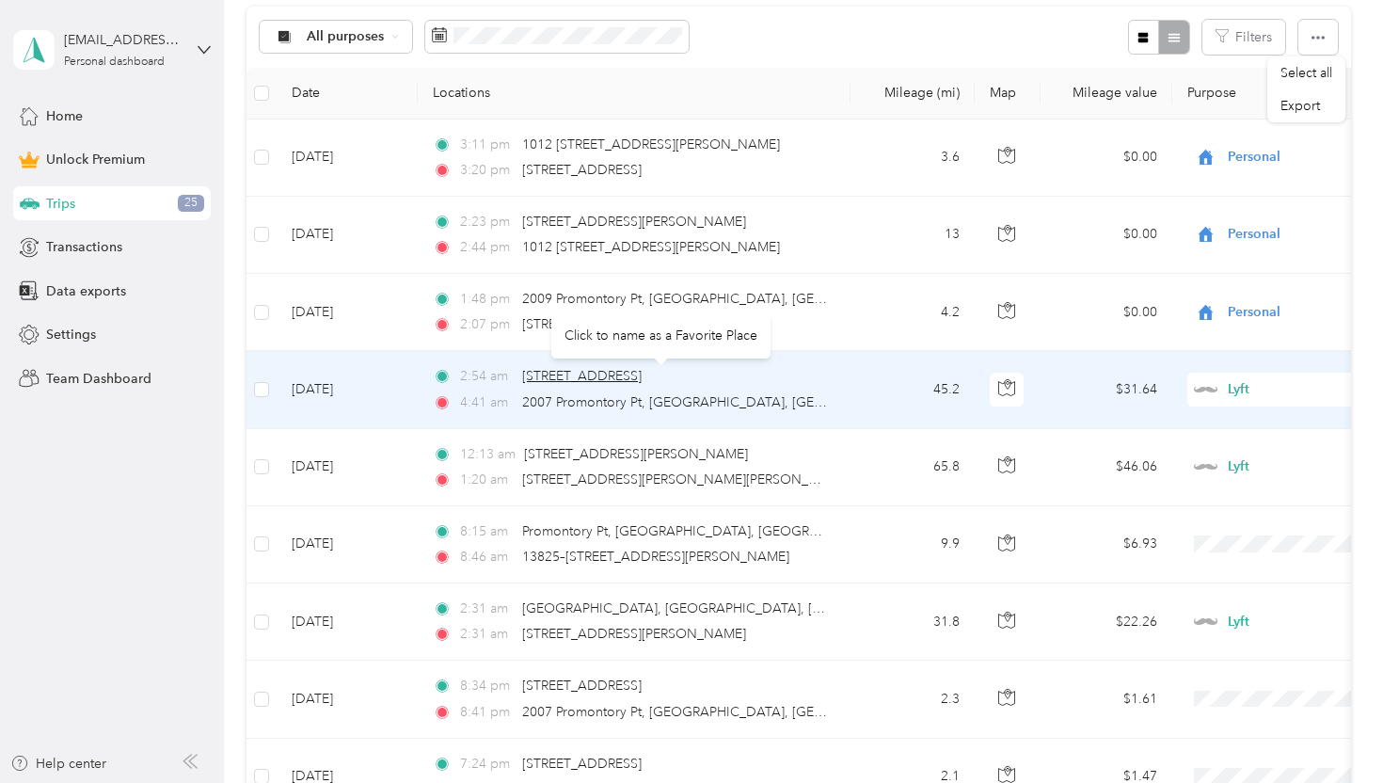
copy span "Dr"
drag, startPoint x: 806, startPoint y: 376, endPoint x: 528, endPoint y: 378, distance: 277.6
click at [528, 378] on div "2:54 am 4154–4298 Las Brisas Dr, Las Colinas, Irving, TX" at bounding box center [630, 376] width 395 height 21
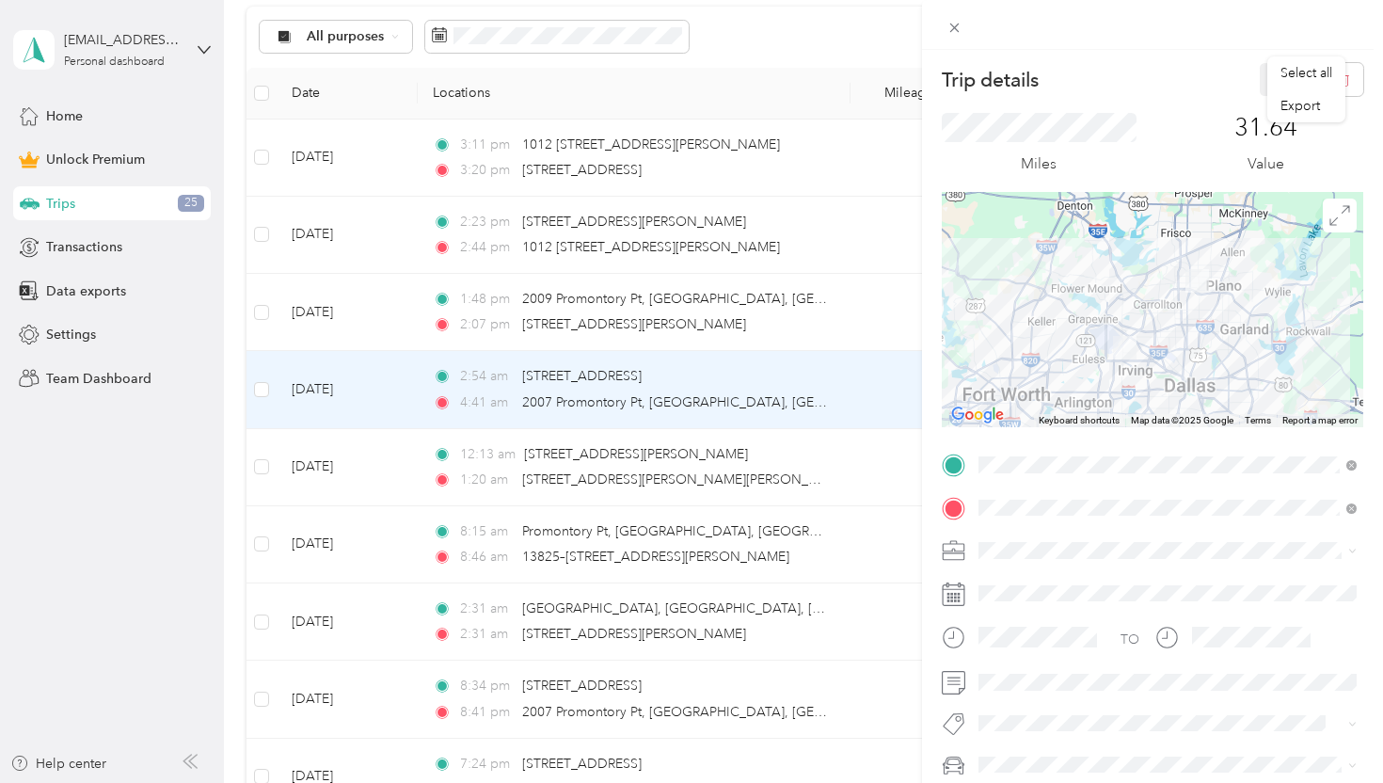
click at [1143, 51] on div "Trip details Save This trip cannot be edited because it is either under review,…" at bounding box center [1152, 441] width 461 height 783
click at [952, 30] on icon at bounding box center [955, 28] width 9 height 9
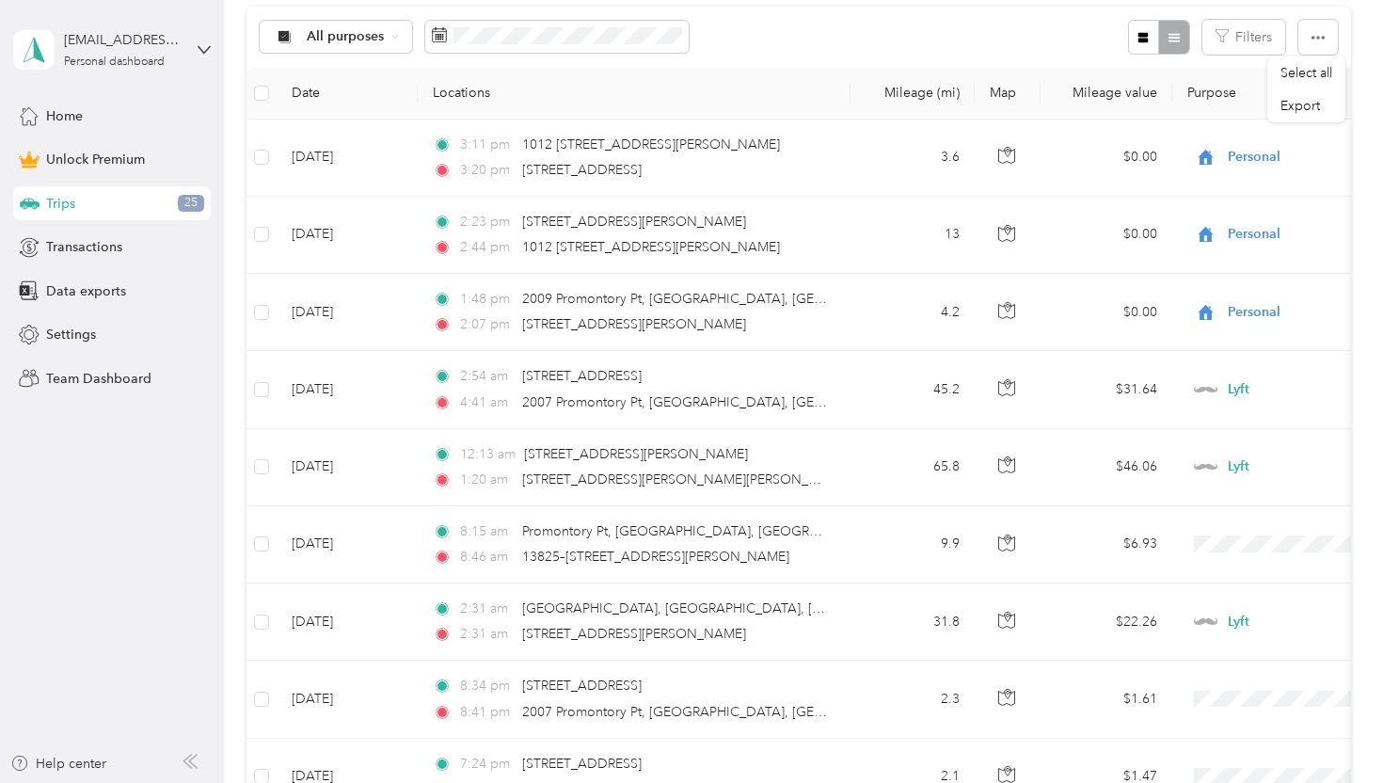
click at [1009, 31] on div "All purposes Filters" at bounding box center [799, 37] width 1104 height 61
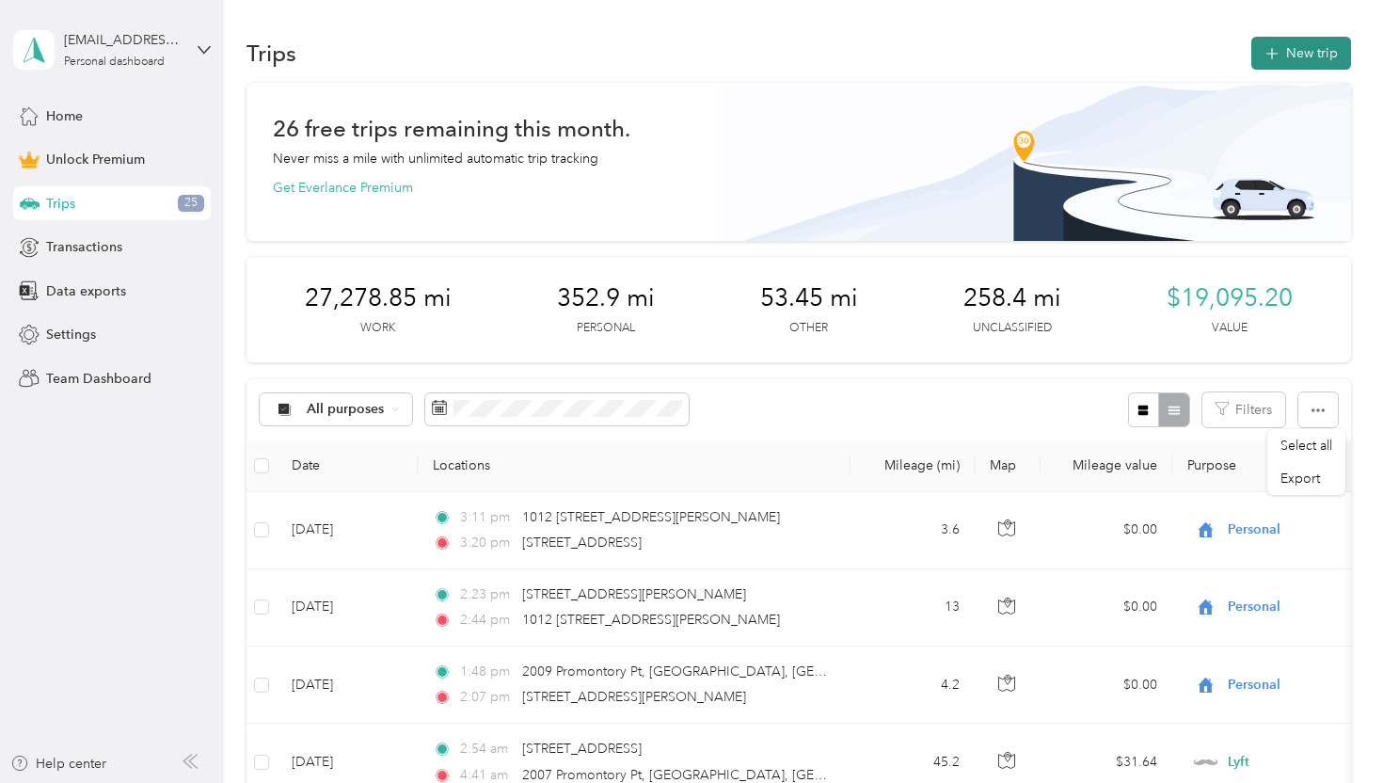
click at [1283, 54] on icon "button" at bounding box center [1272, 54] width 22 height 22
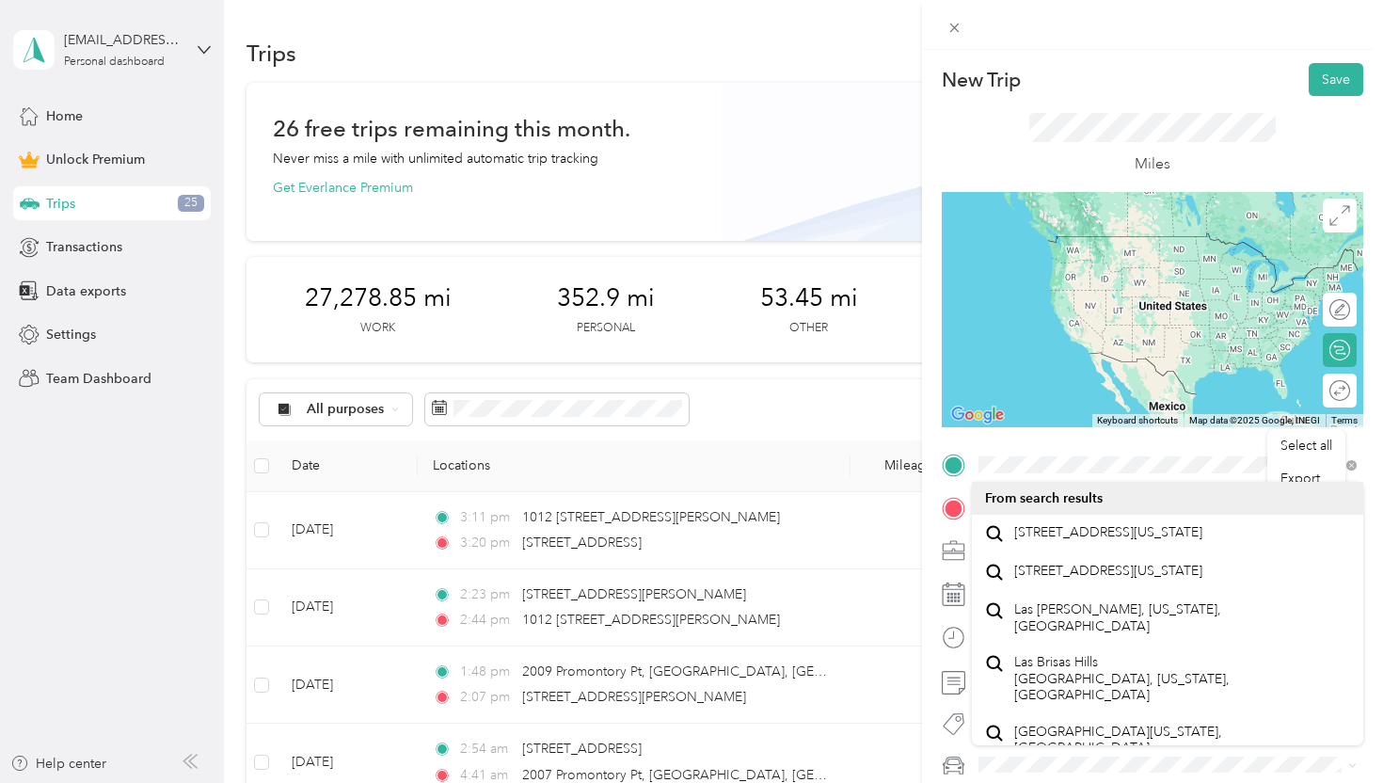
click at [933, 508] on form "New Trip Save This trip cannot be edited because it is either under review, app…" at bounding box center [1152, 462] width 461 height 799
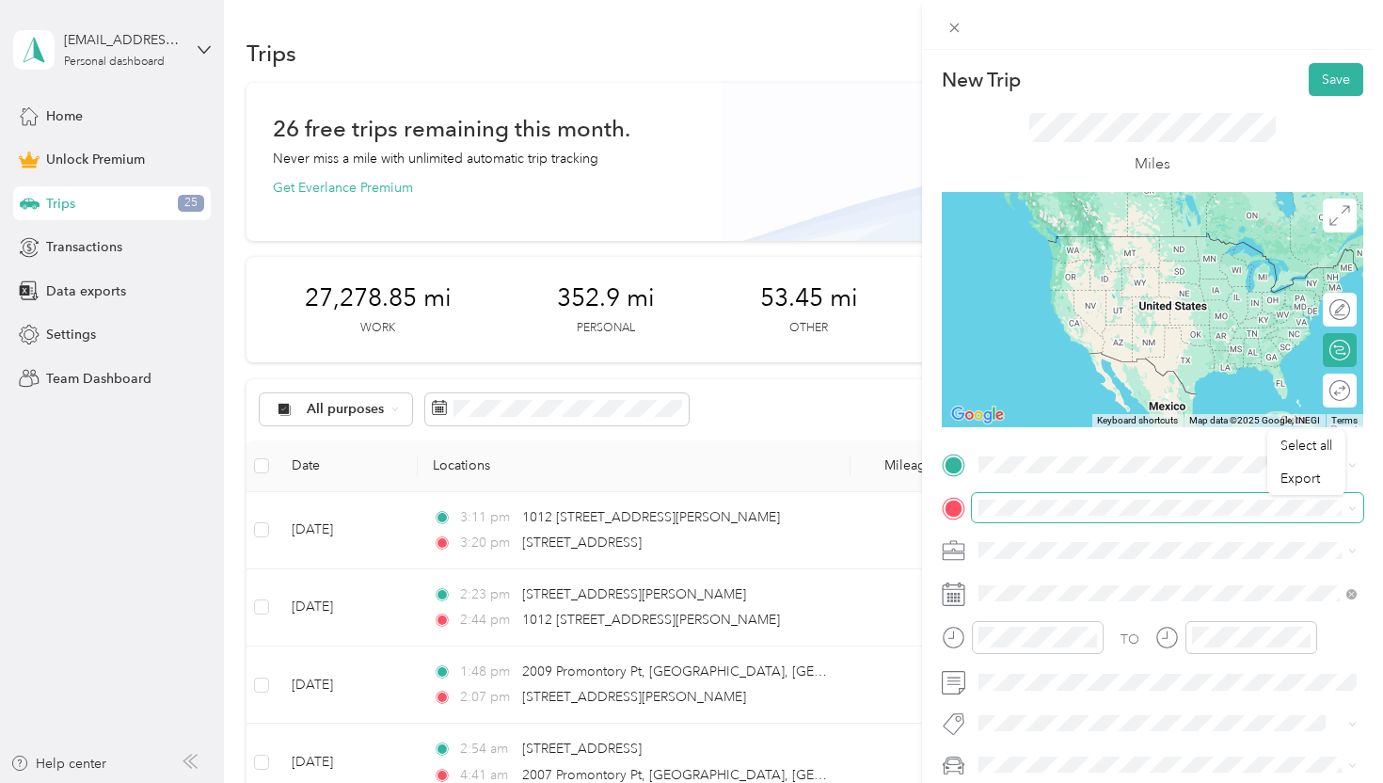
click at [1056, 497] on span at bounding box center [1168, 508] width 392 height 30
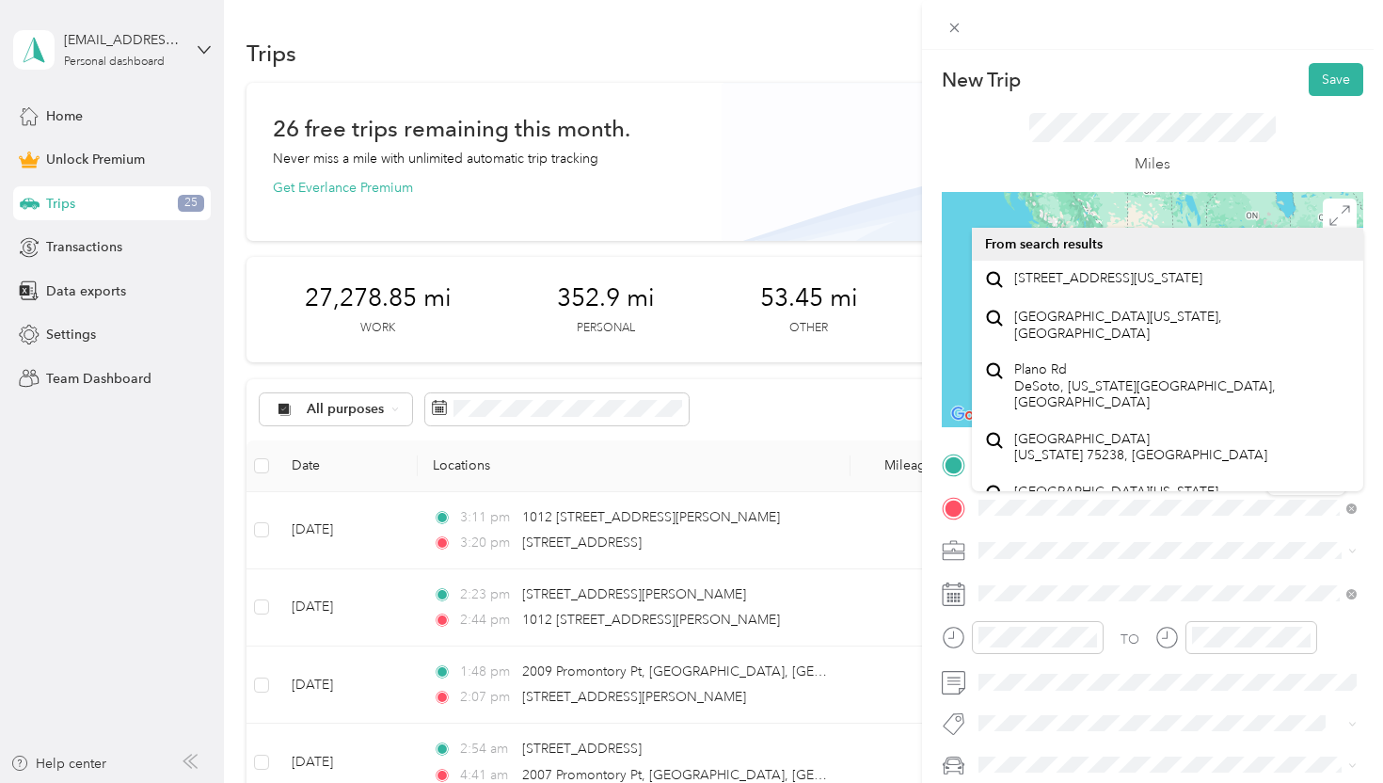
click at [952, 439] on div "New Trip Save This trip cannot be edited because it is either under review, app…" at bounding box center [1153, 462] width 422 height 799
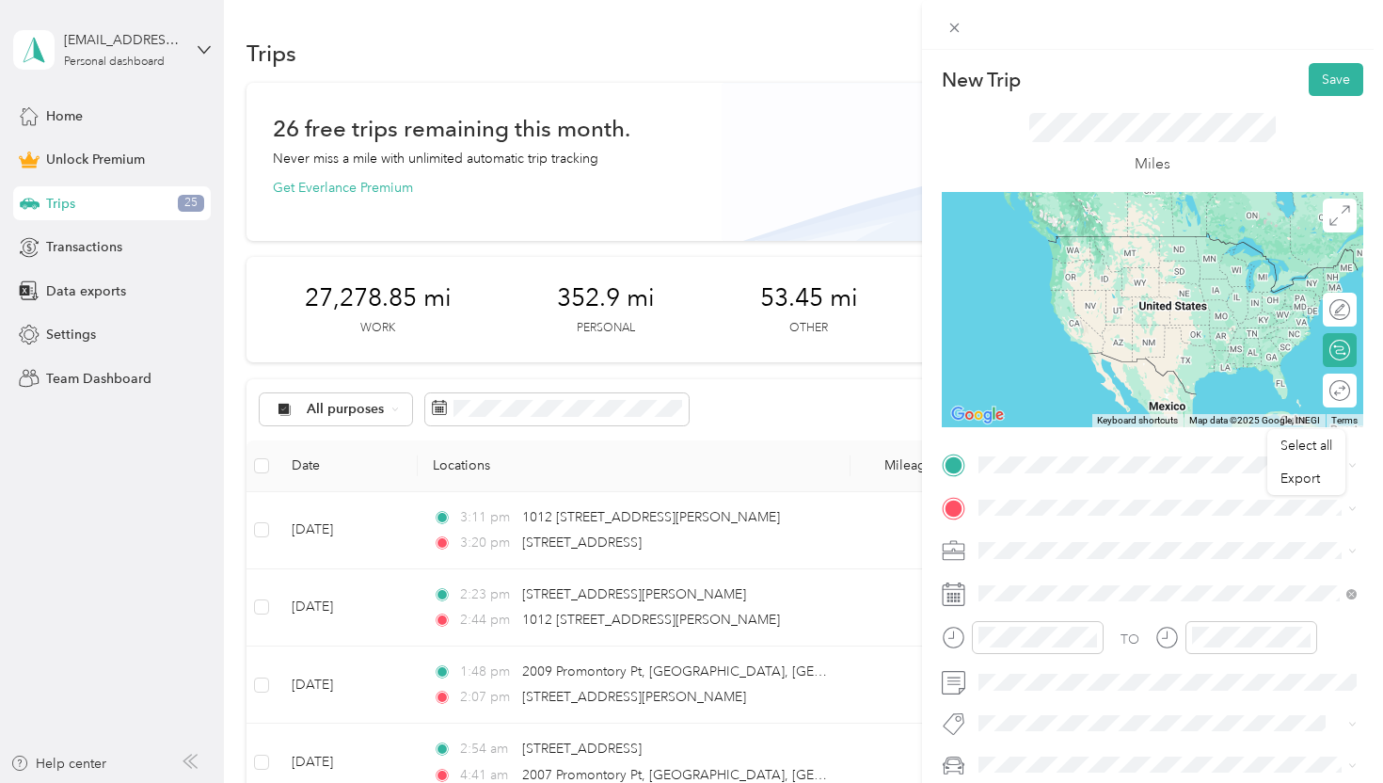
click at [821, 399] on div "New Trip Save This trip cannot be edited because it is either under review, app…" at bounding box center [691, 391] width 1383 height 783
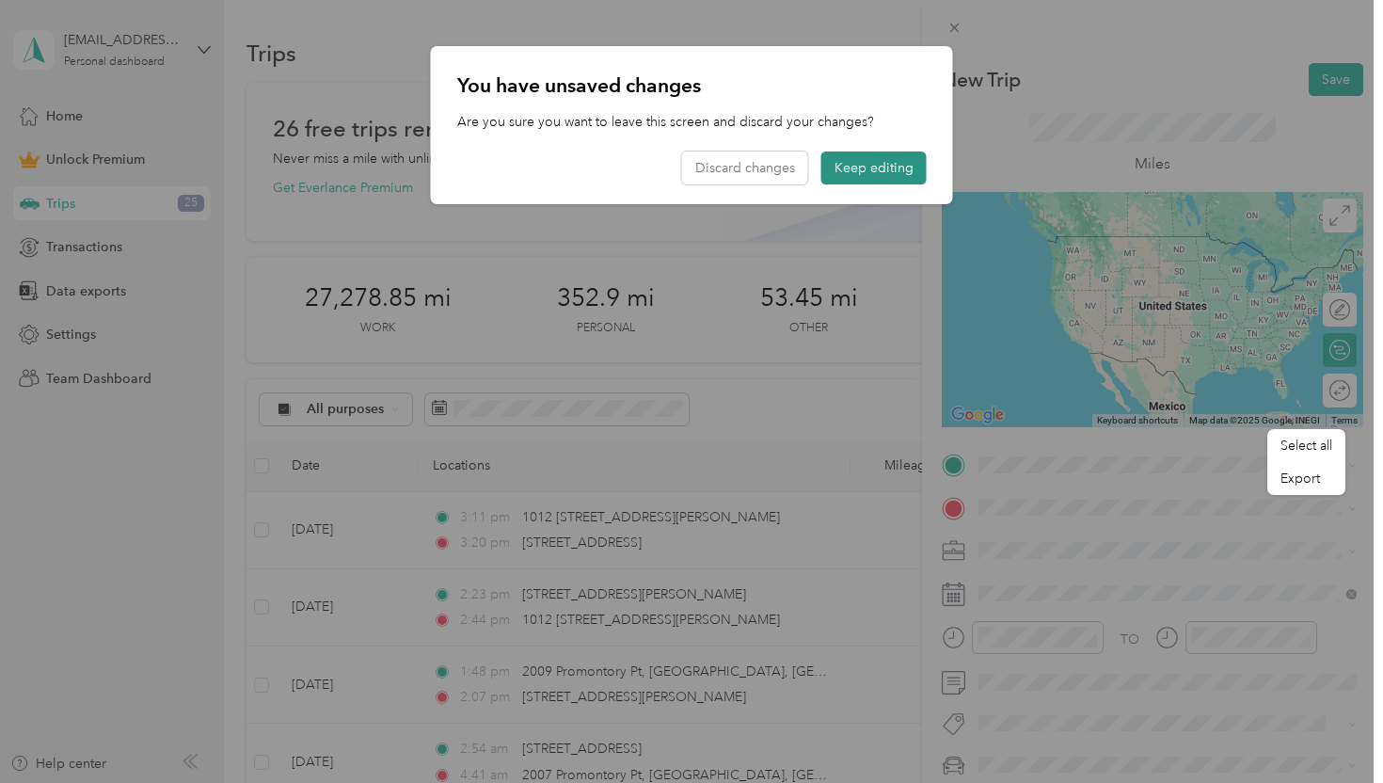
click at [902, 171] on button "Keep editing" at bounding box center [874, 168] width 105 height 33
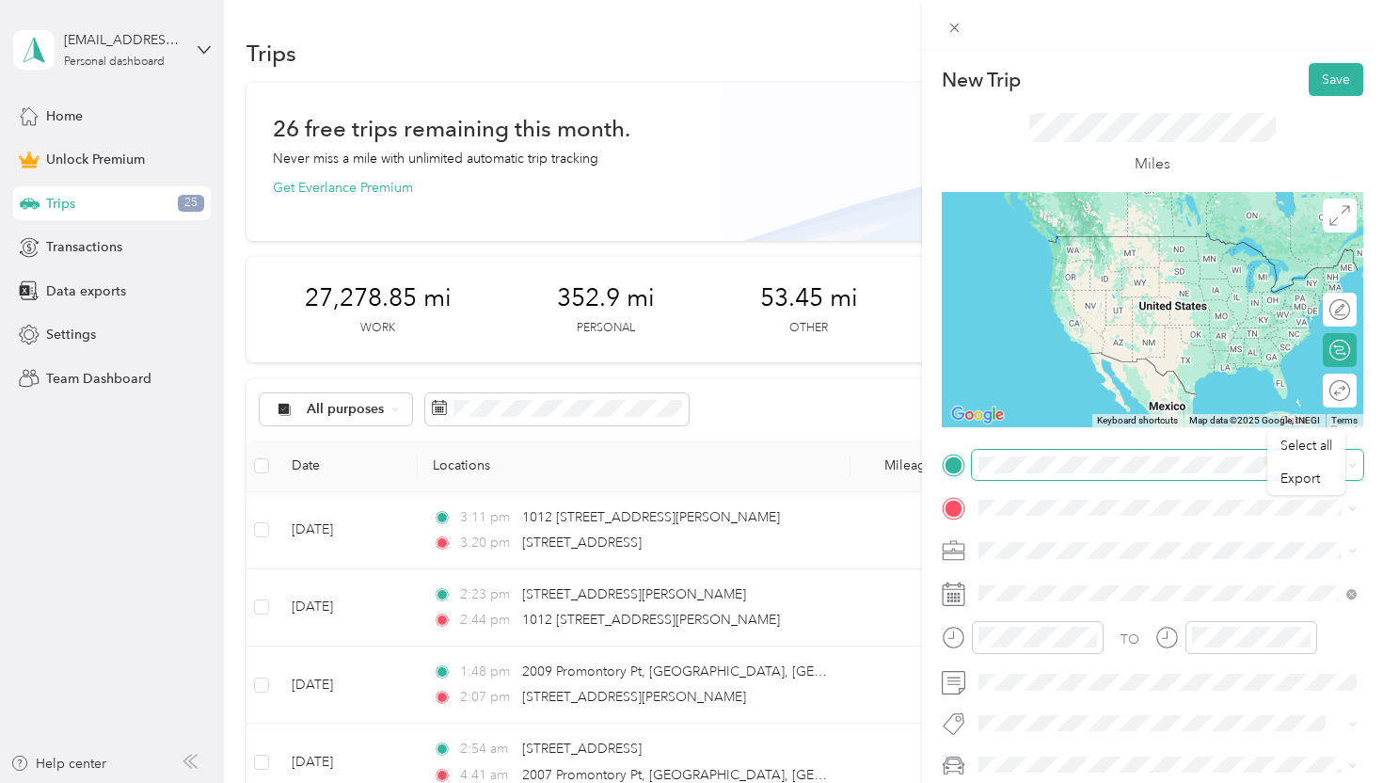
click at [1092, 454] on span at bounding box center [1168, 465] width 392 height 30
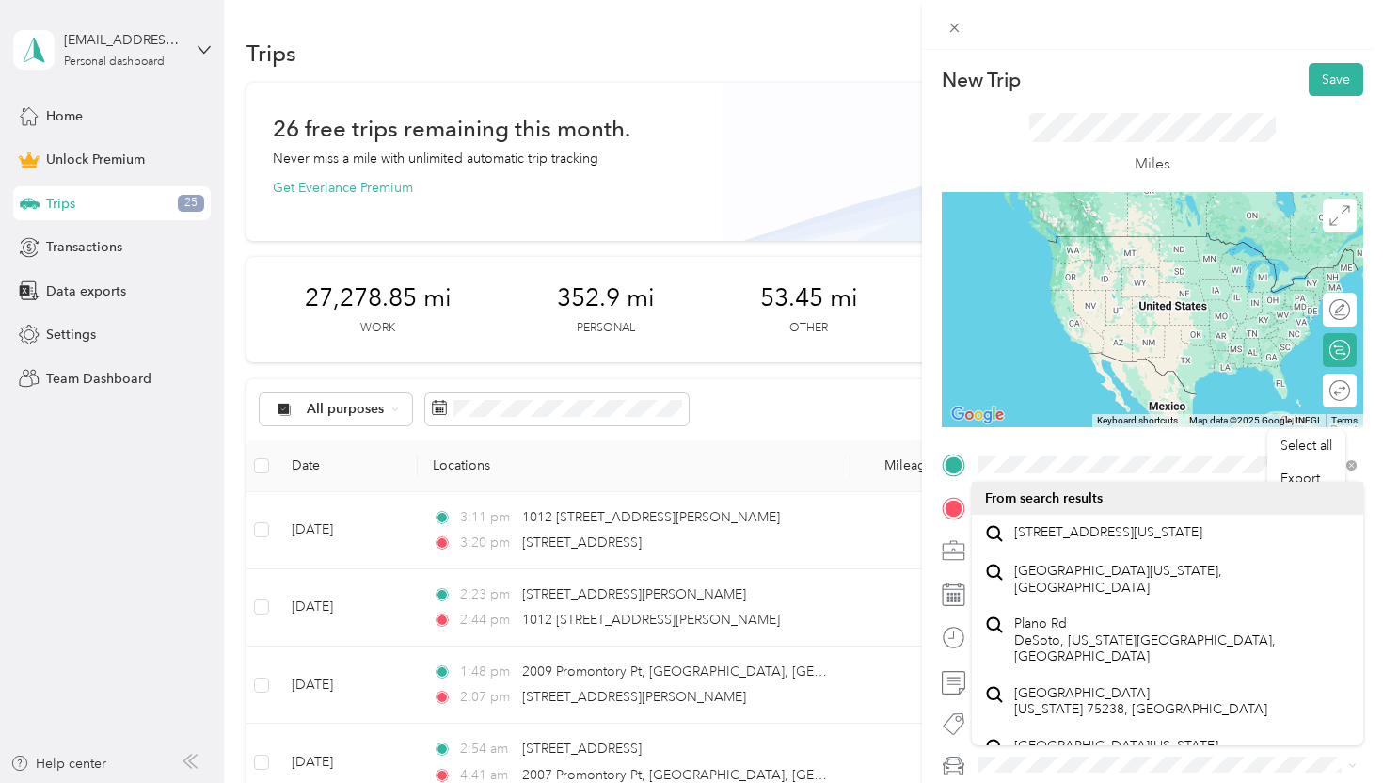
click at [1091, 144] on div "Miles" at bounding box center [1154, 144] width 248 height 63
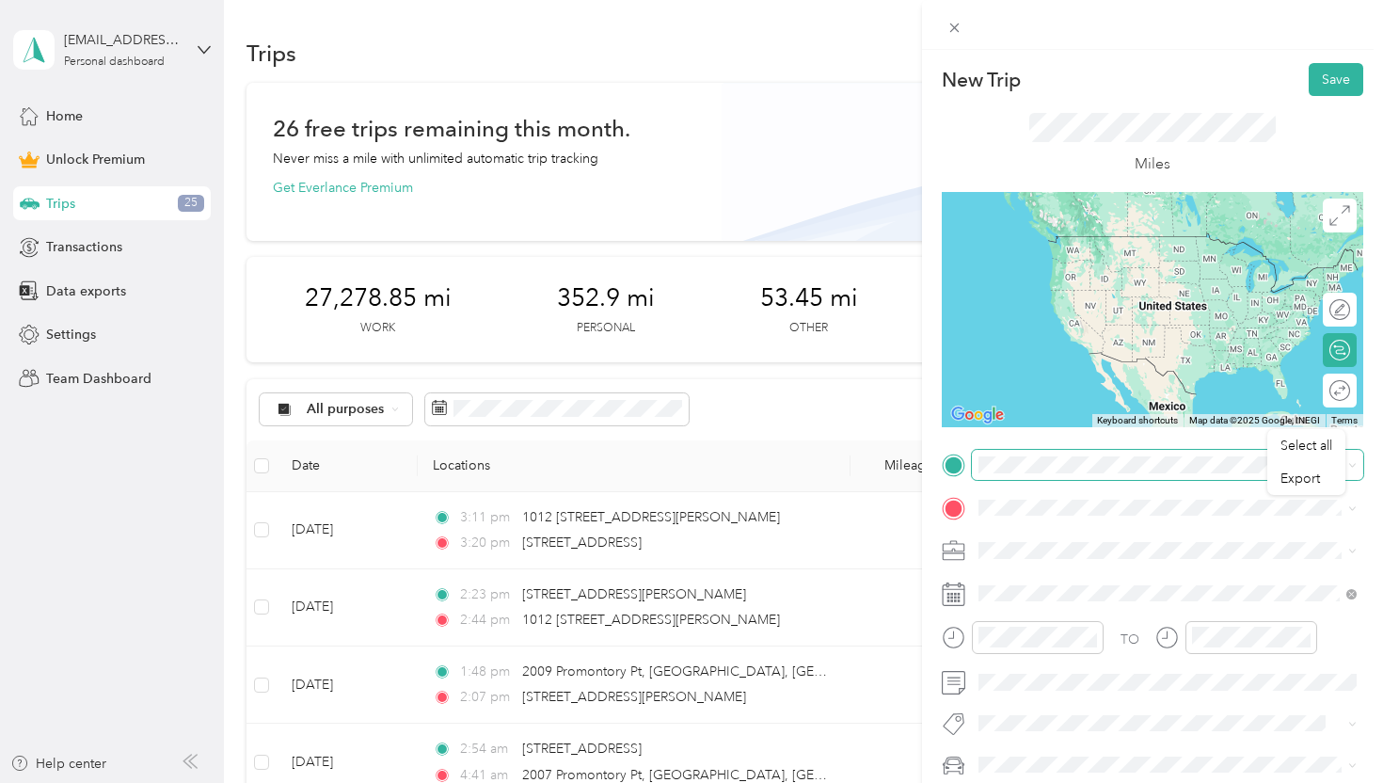
click at [1095, 455] on span at bounding box center [1168, 465] width 392 height 30
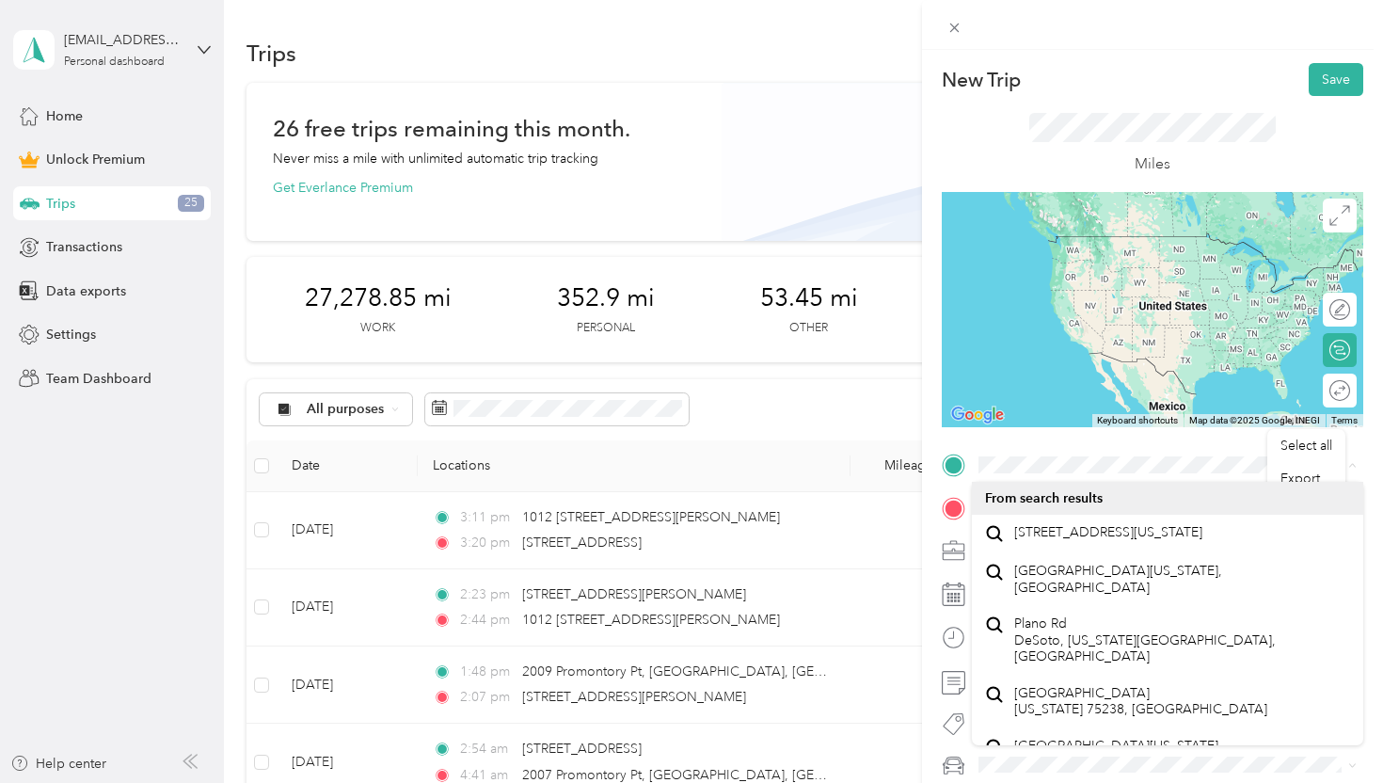
click at [1060, 431] on div "New Trip Save This trip cannot be edited because it is either under review, app…" at bounding box center [1153, 462] width 422 height 799
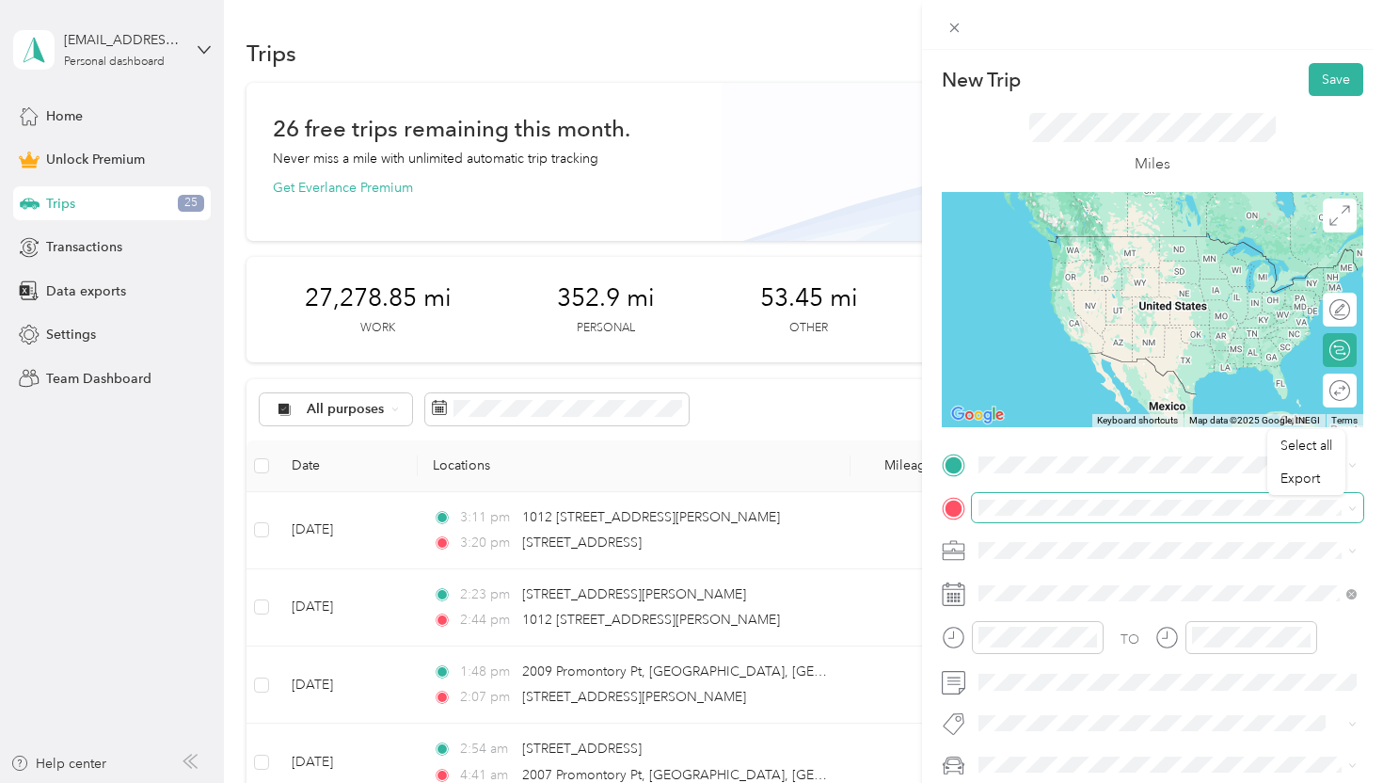
click at [1032, 516] on span at bounding box center [1168, 508] width 392 height 30
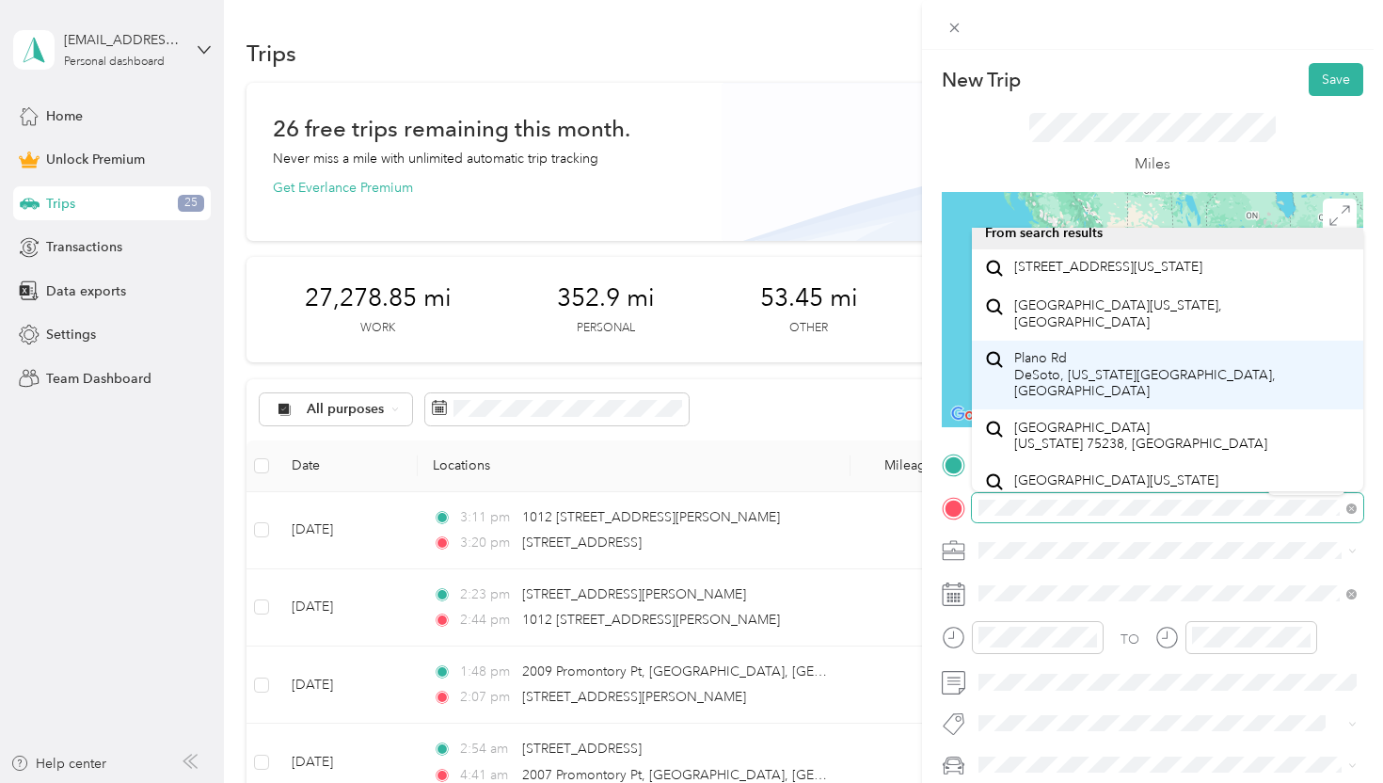
scroll to position [13, 0]
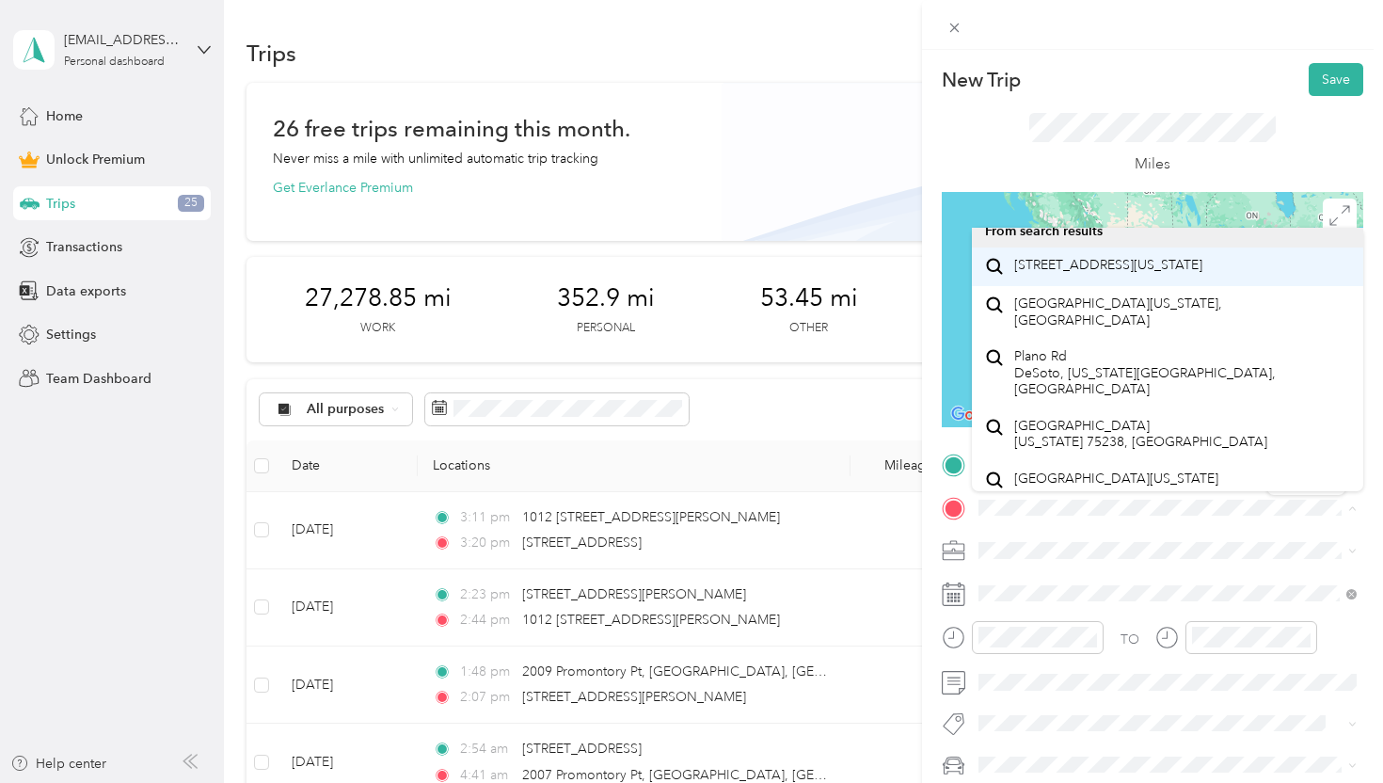
click at [1142, 274] on span "10601 Plano Road Dallas, Texas 75238, United States" at bounding box center [1109, 265] width 188 height 17
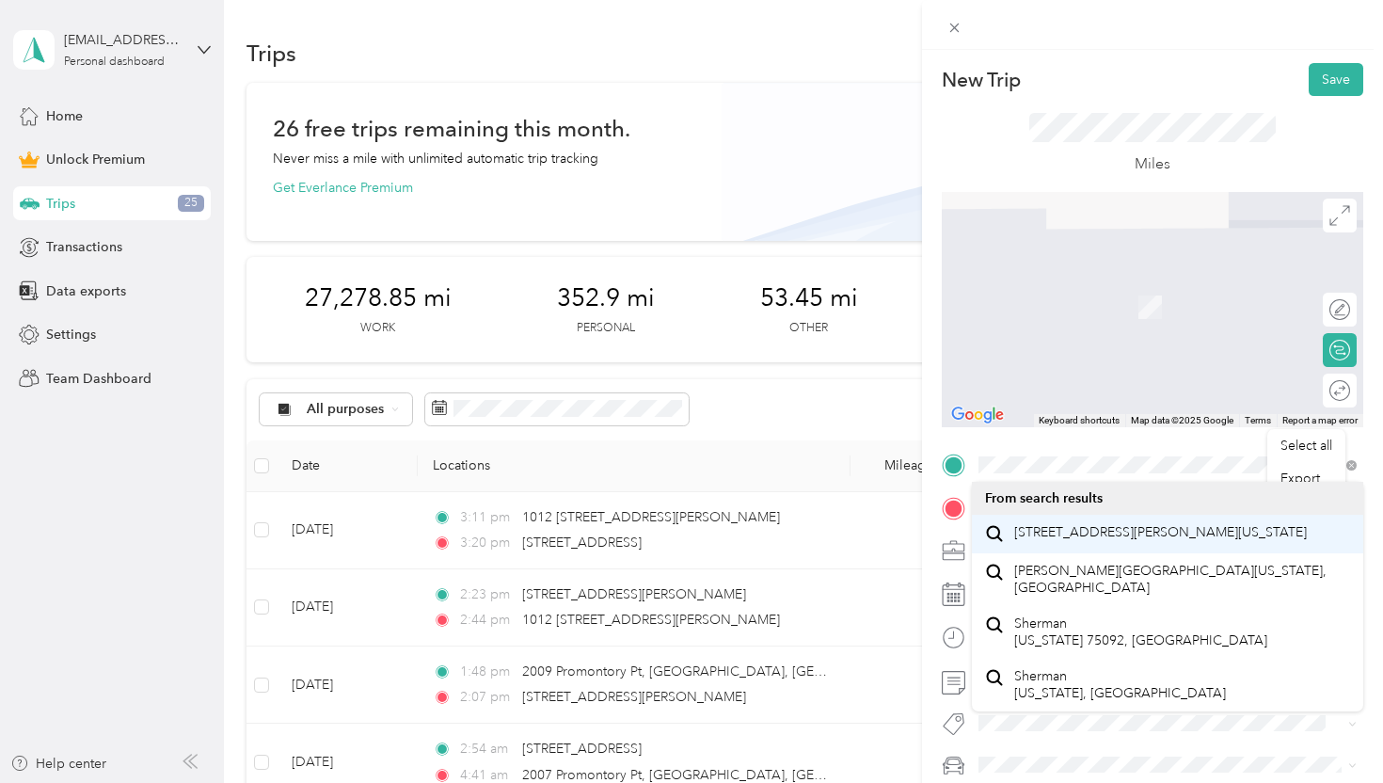
click at [1094, 531] on span "4100 North Travis Street Sherman, Texas 75092, United States" at bounding box center [1161, 532] width 293 height 17
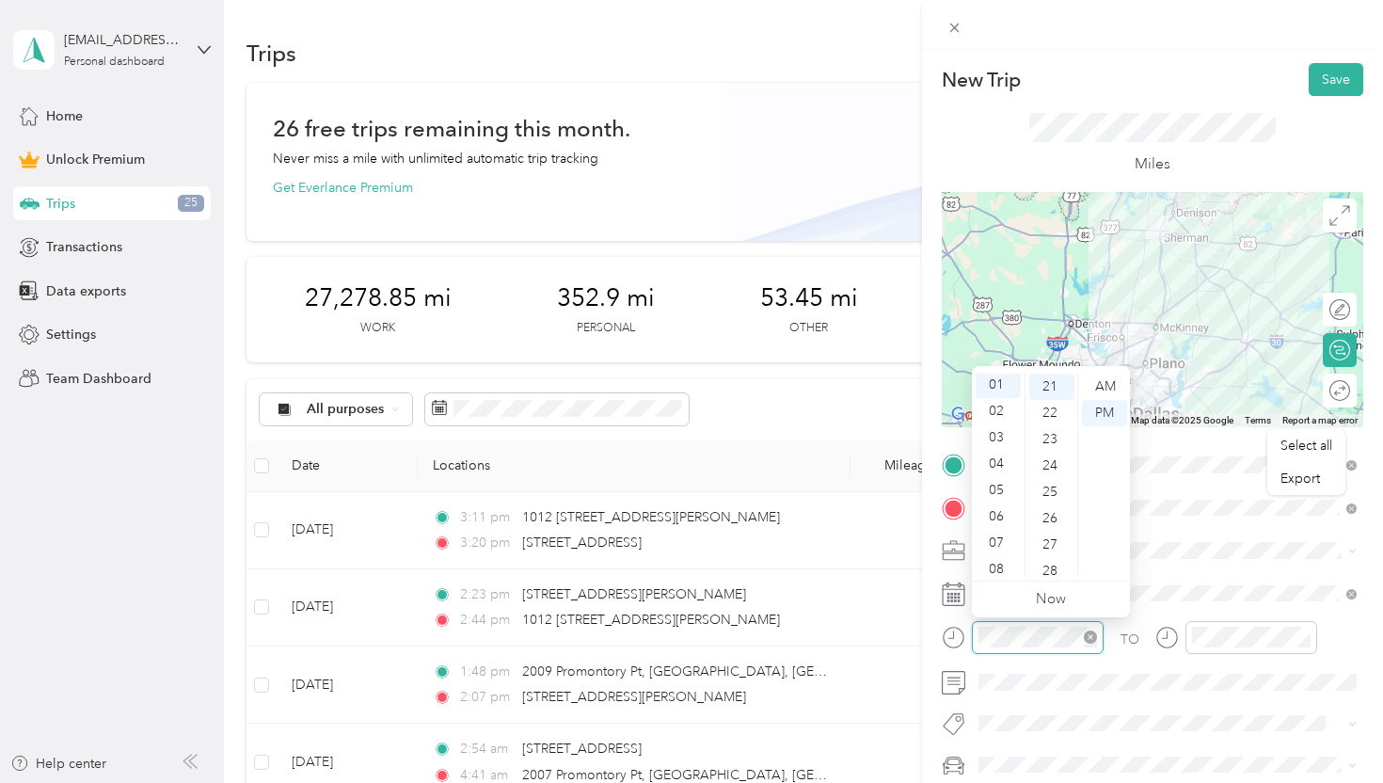
scroll to position [26, 0]
click at [1104, 386] on div "AM" at bounding box center [1104, 387] width 45 height 26
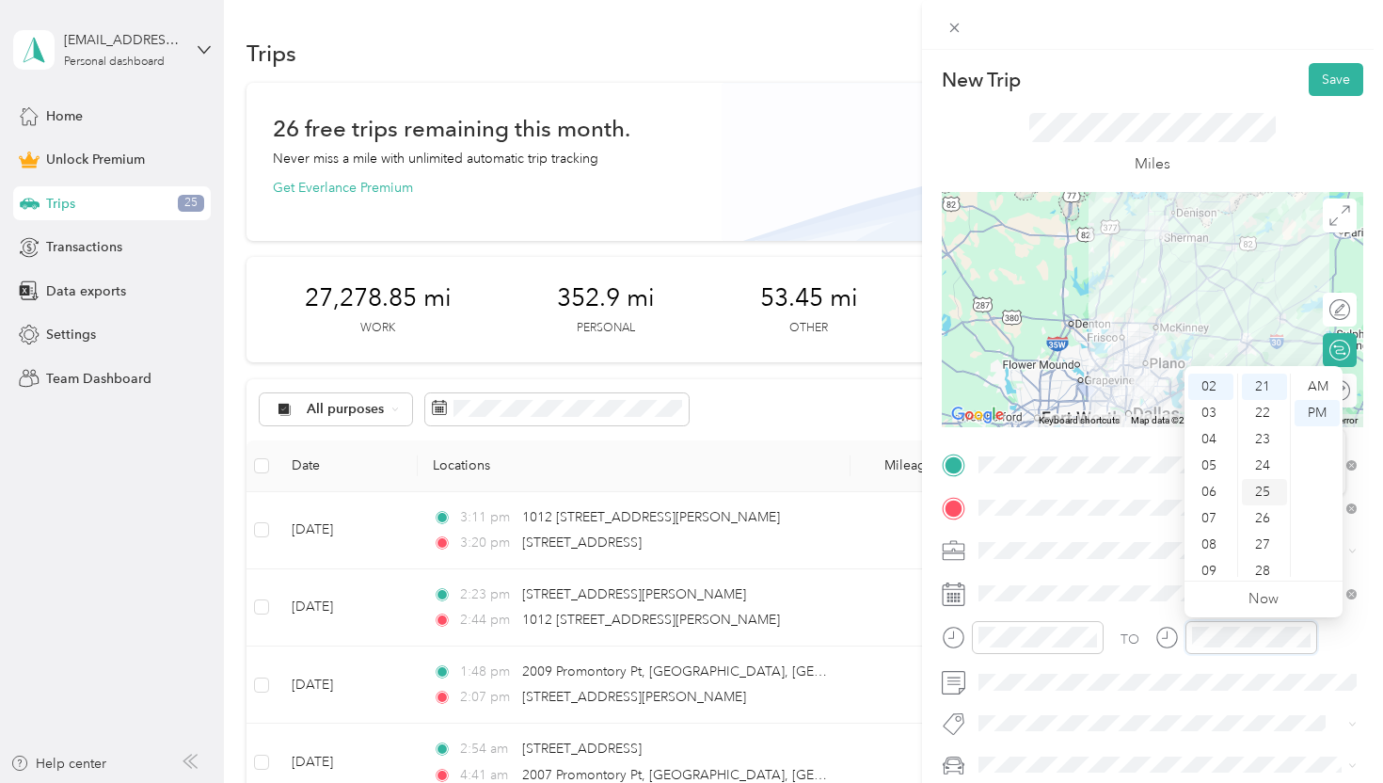
scroll to position [1054, 0]
click at [1322, 390] on div "AM" at bounding box center [1317, 387] width 45 height 26
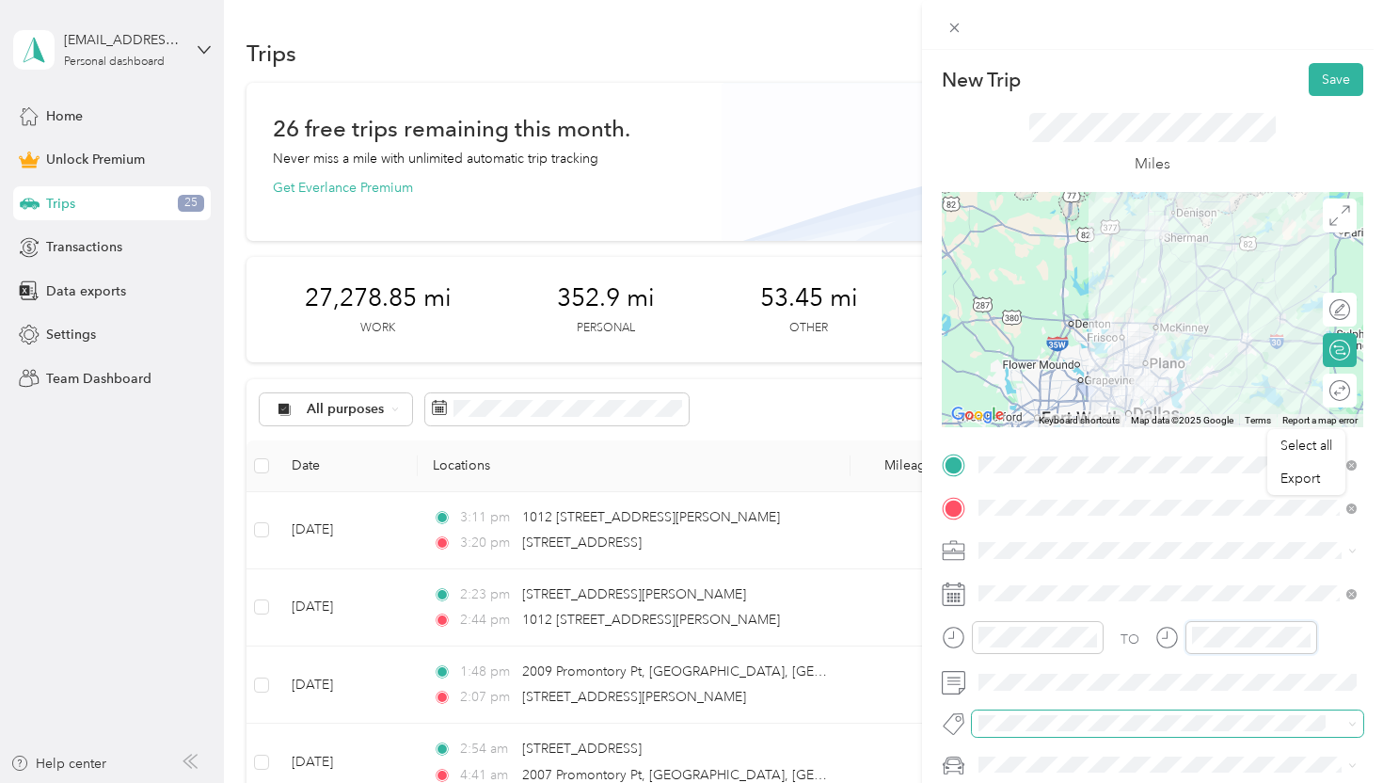
scroll to position [148, 0]
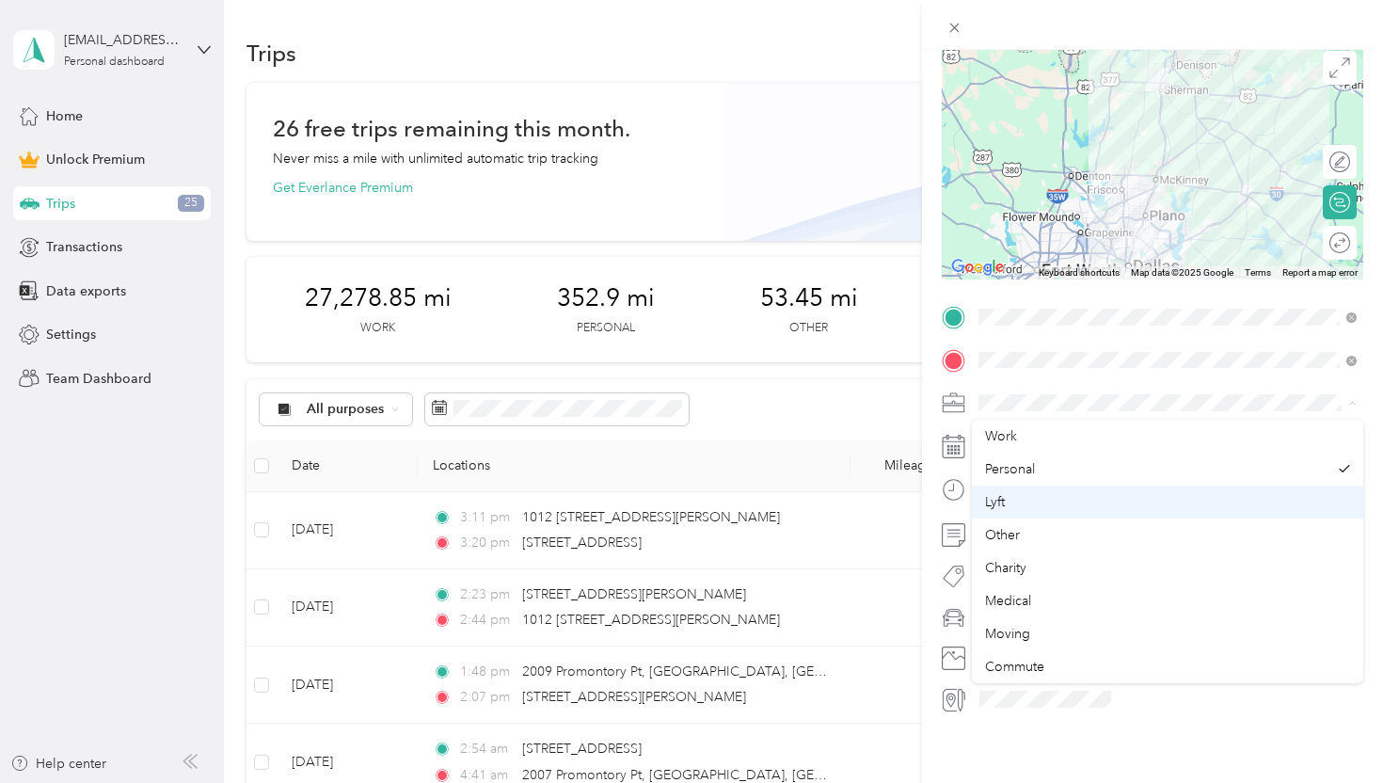
click at [1018, 494] on div "Lyft" at bounding box center [1167, 502] width 365 height 20
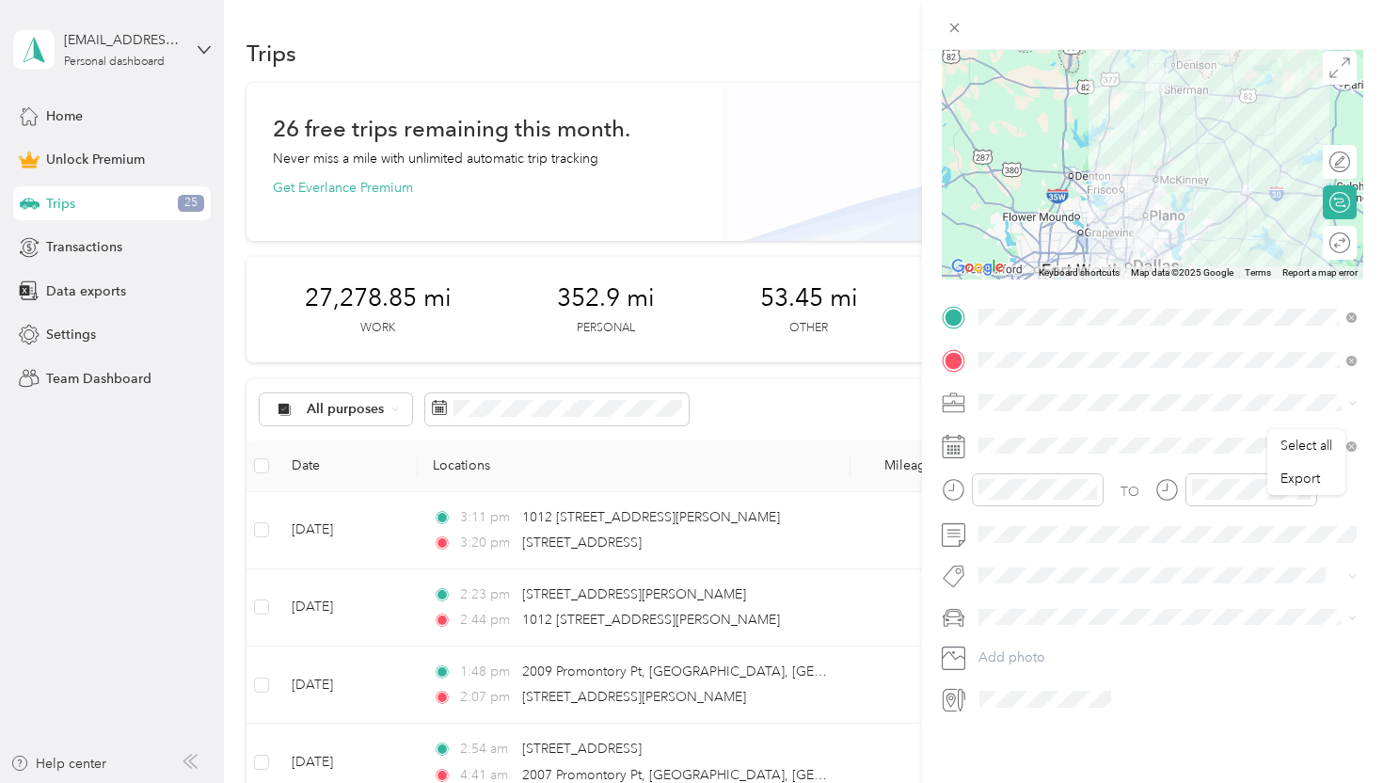
scroll to position [0, 0]
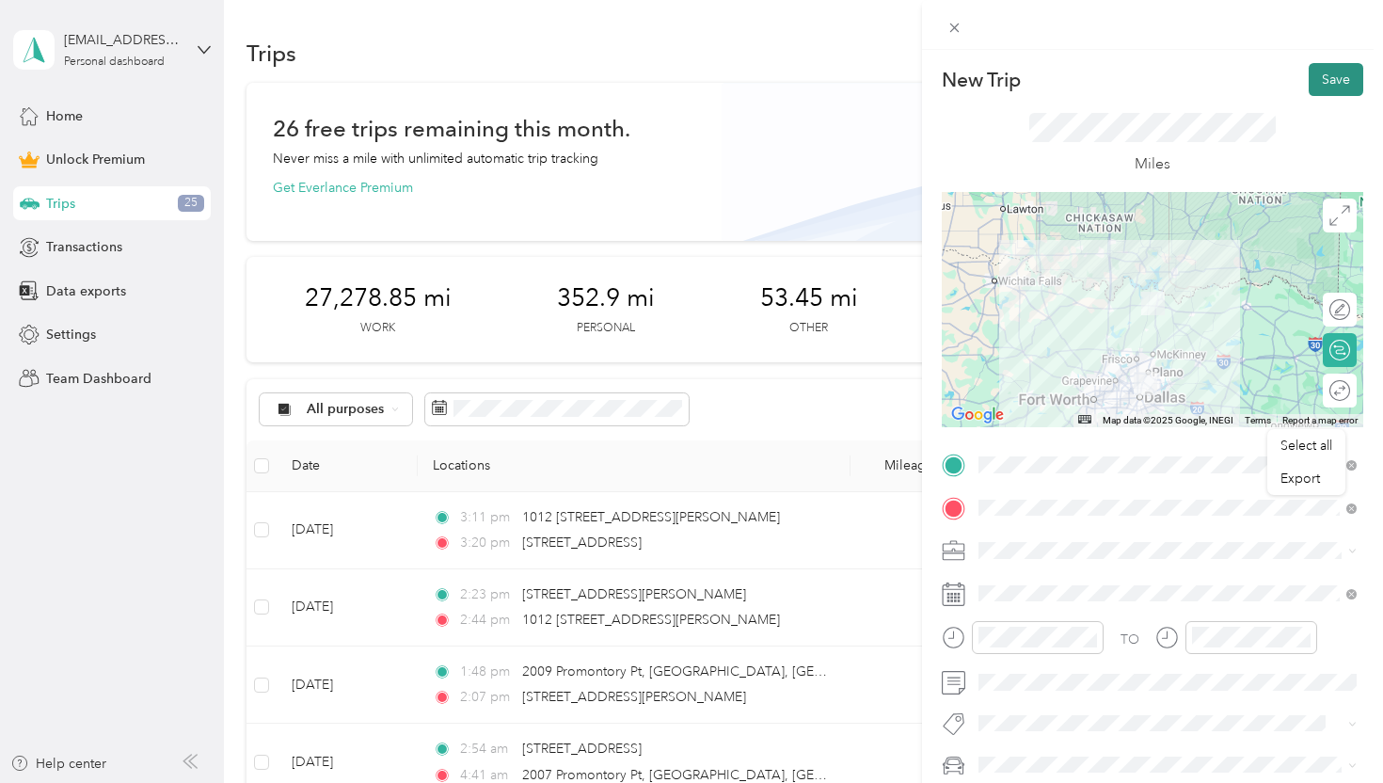
click at [1340, 81] on button "Save" at bounding box center [1336, 79] width 55 height 33
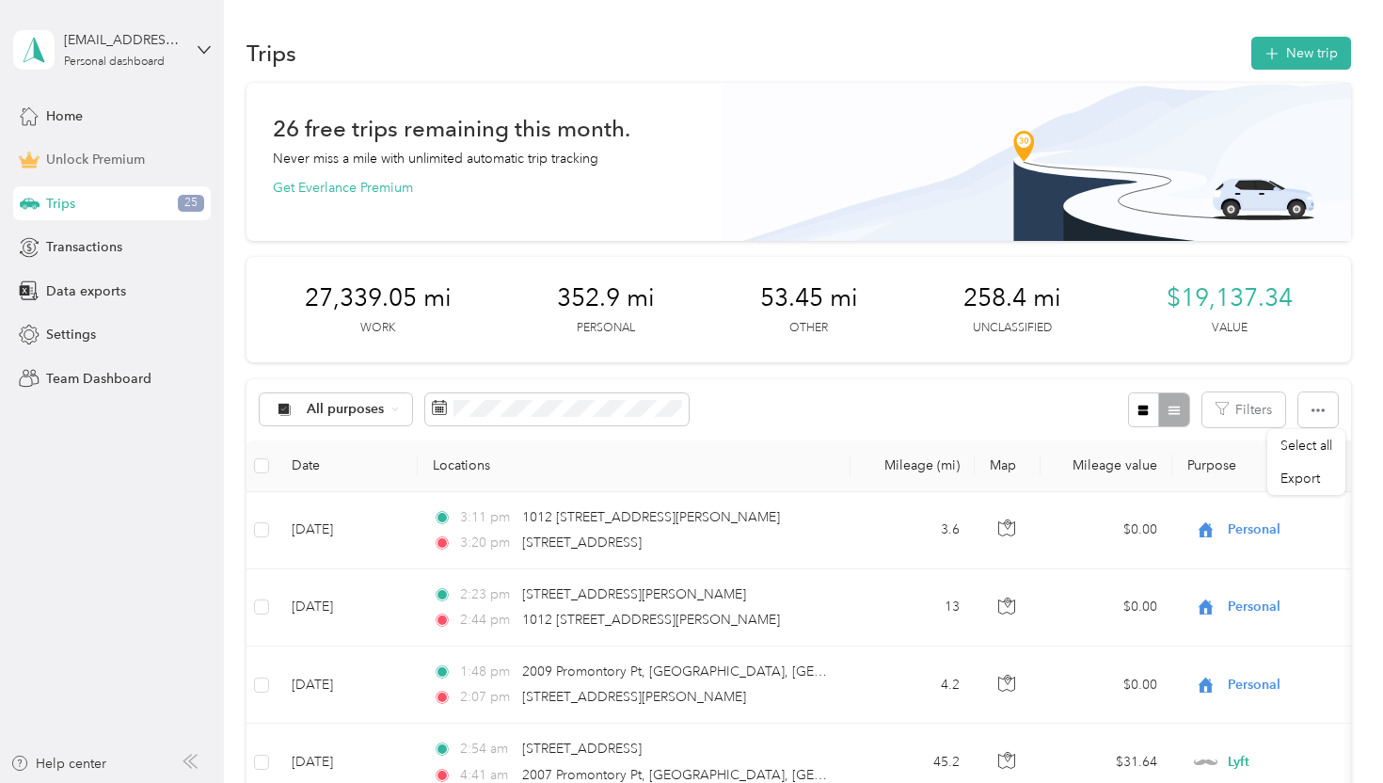
click at [105, 167] on span "Unlock Premium" at bounding box center [95, 160] width 99 height 20
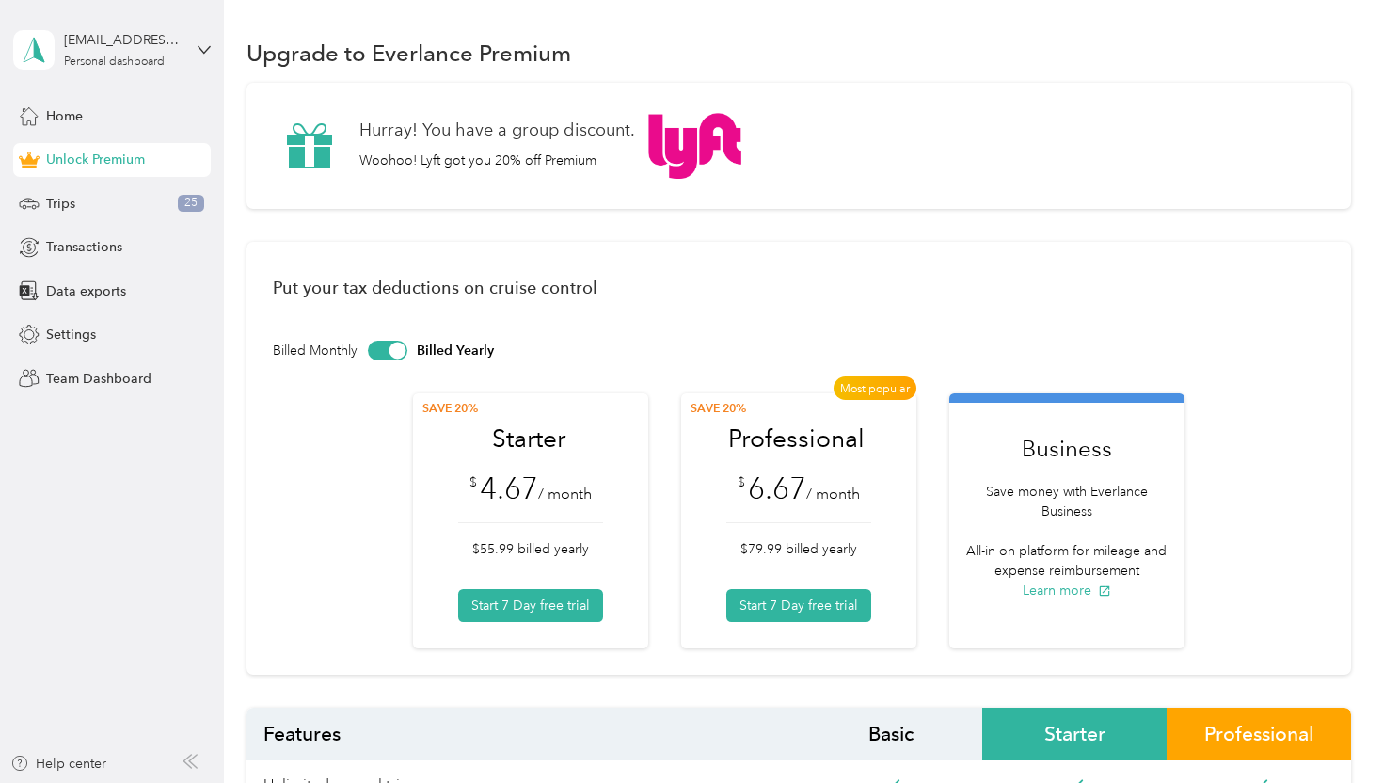
click at [387, 620] on div "SAVE 20% Starter $ 4.67 / month $55.99 billed yearly Start 7 Day free trial Mos…" at bounding box center [798, 520] width 1051 height 255
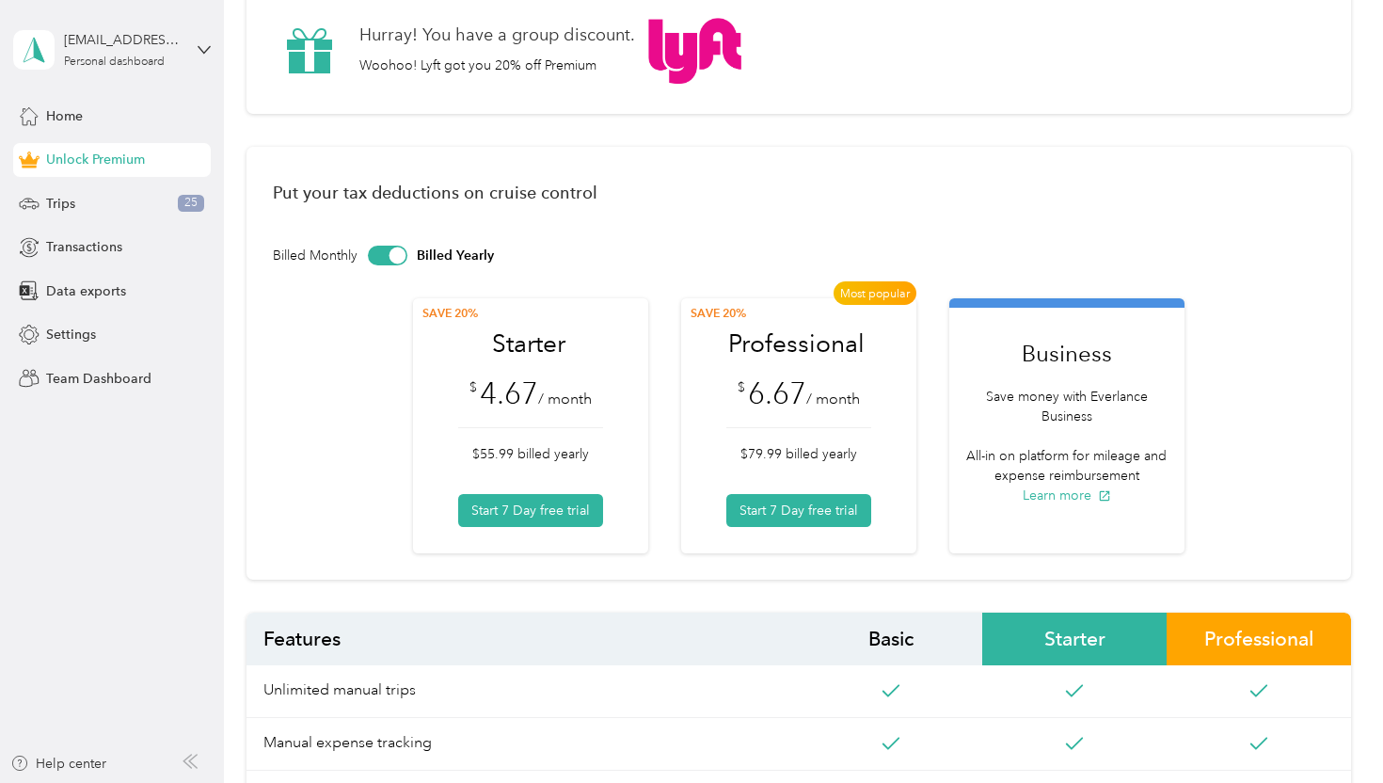
scroll to position [48, 0]
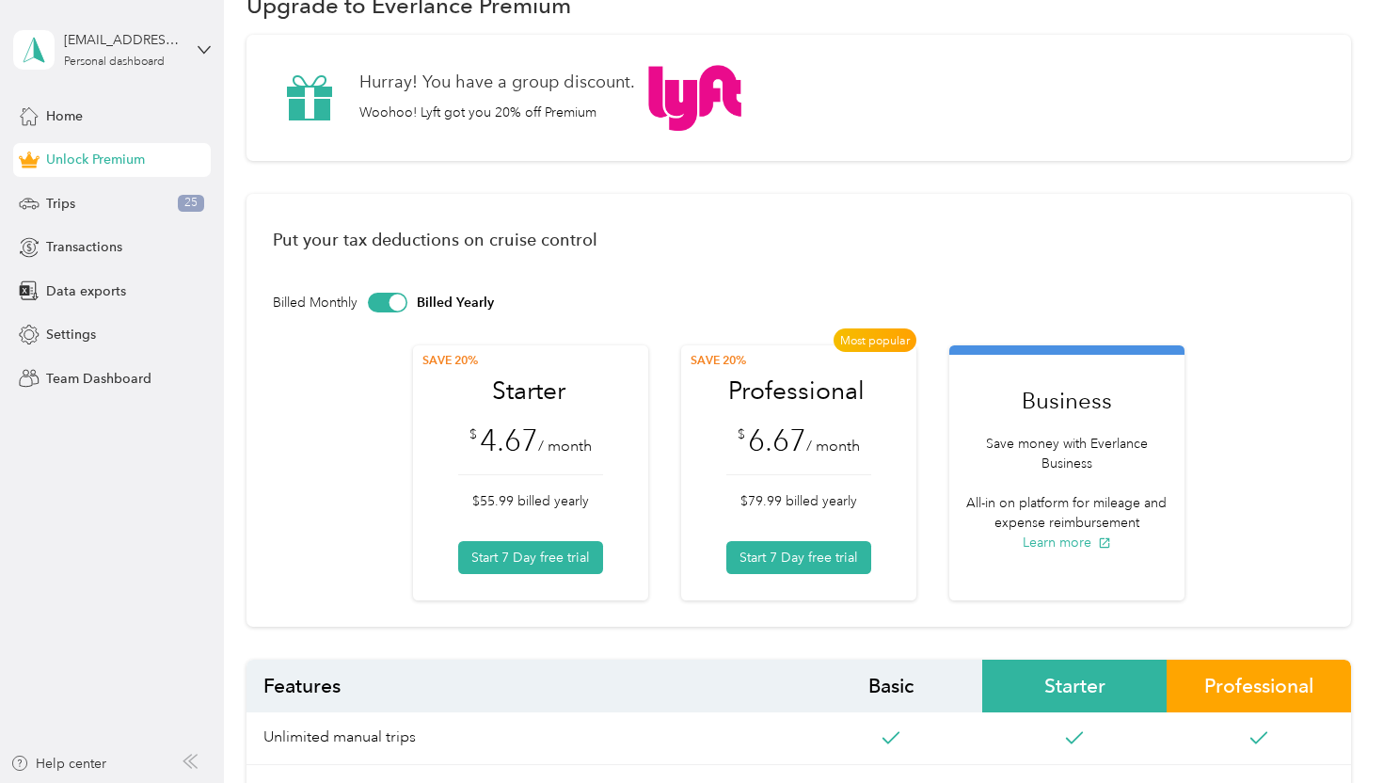
click at [384, 300] on div at bounding box center [388, 303] width 40 height 20
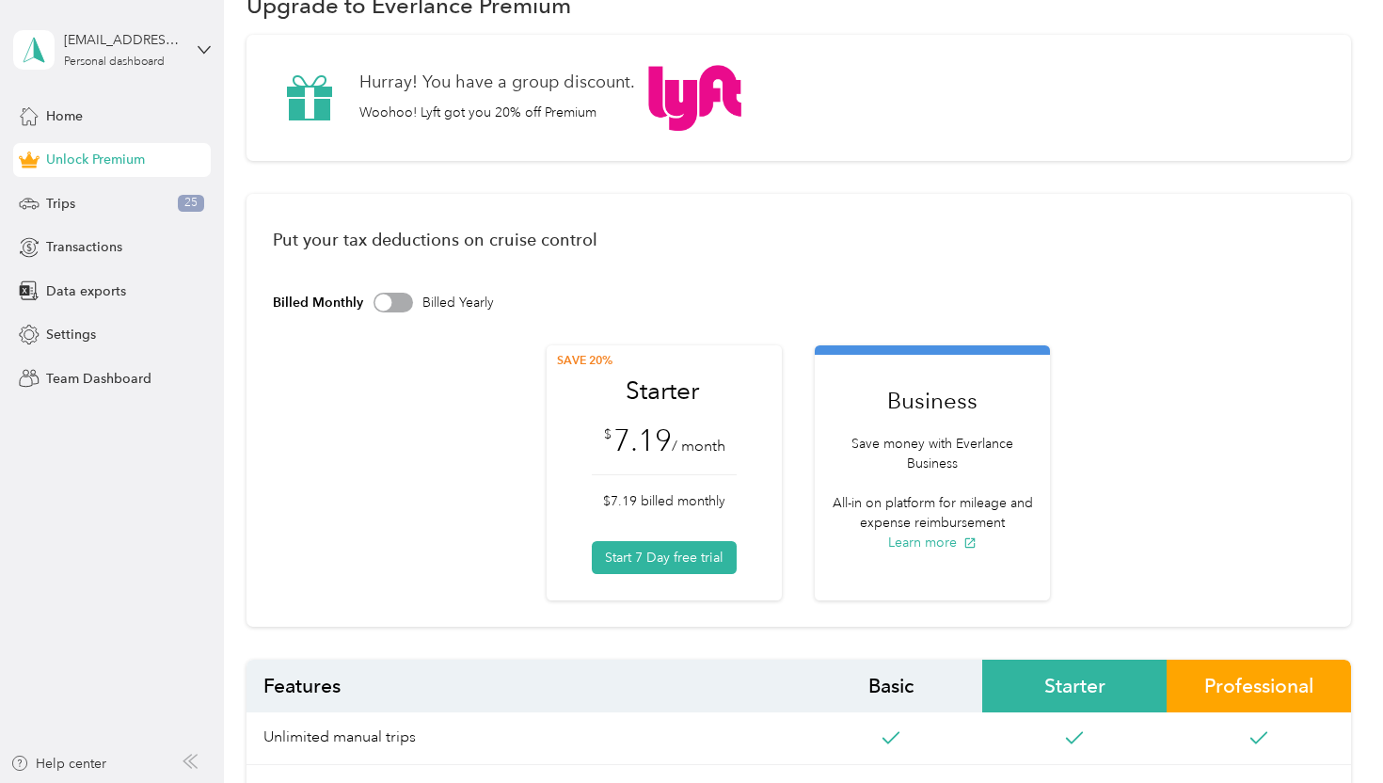
click at [384, 300] on div at bounding box center [383, 302] width 17 height 17
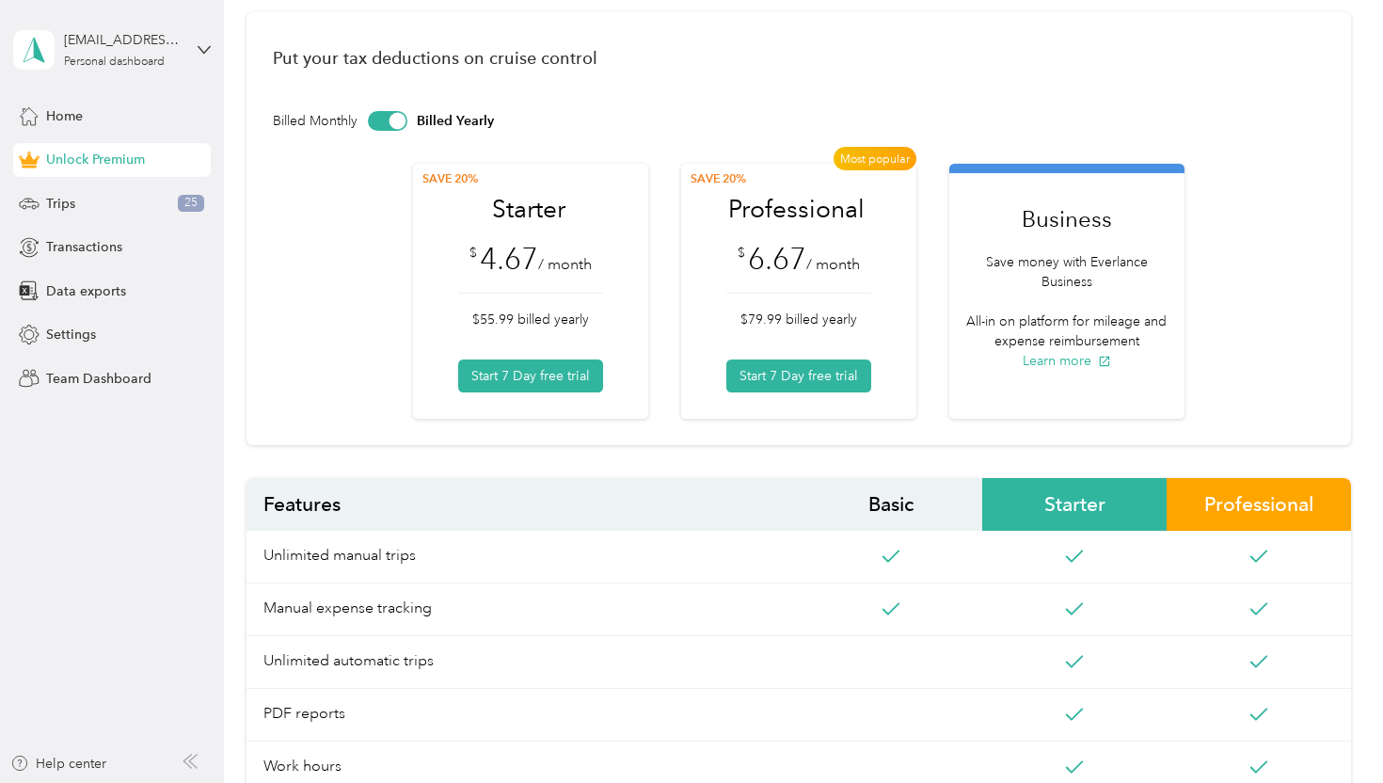
scroll to position [195, 0]
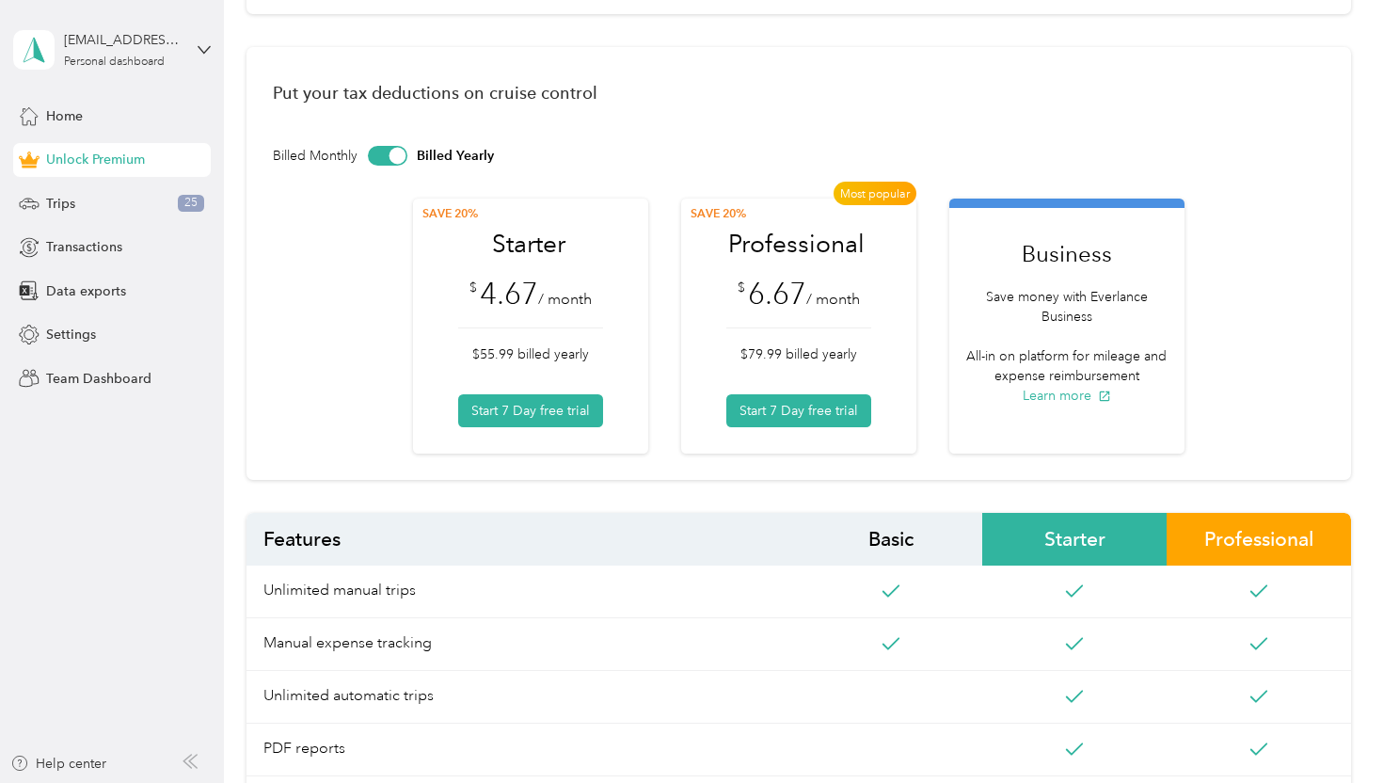
click at [382, 155] on div at bounding box center [388, 156] width 40 height 20
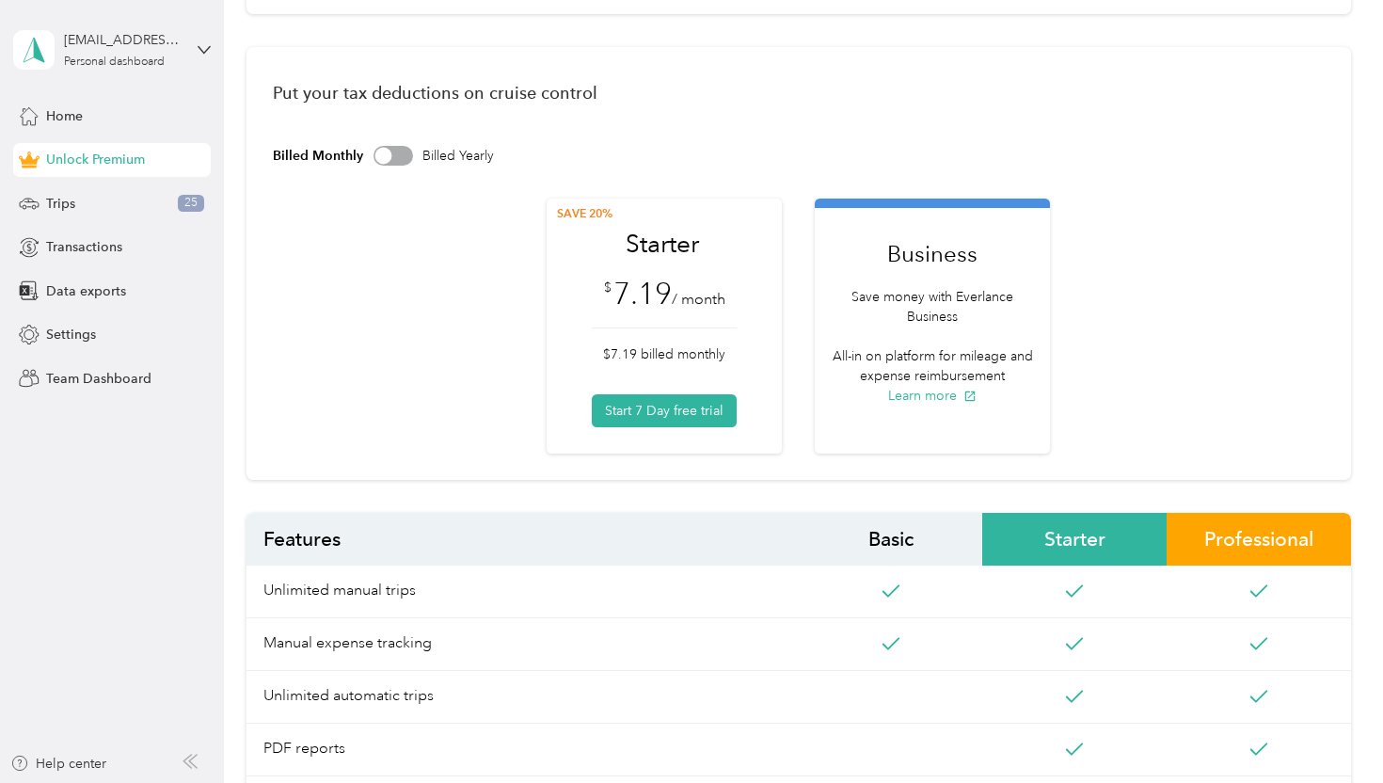
click at [401, 153] on div at bounding box center [394, 156] width 40 height 20
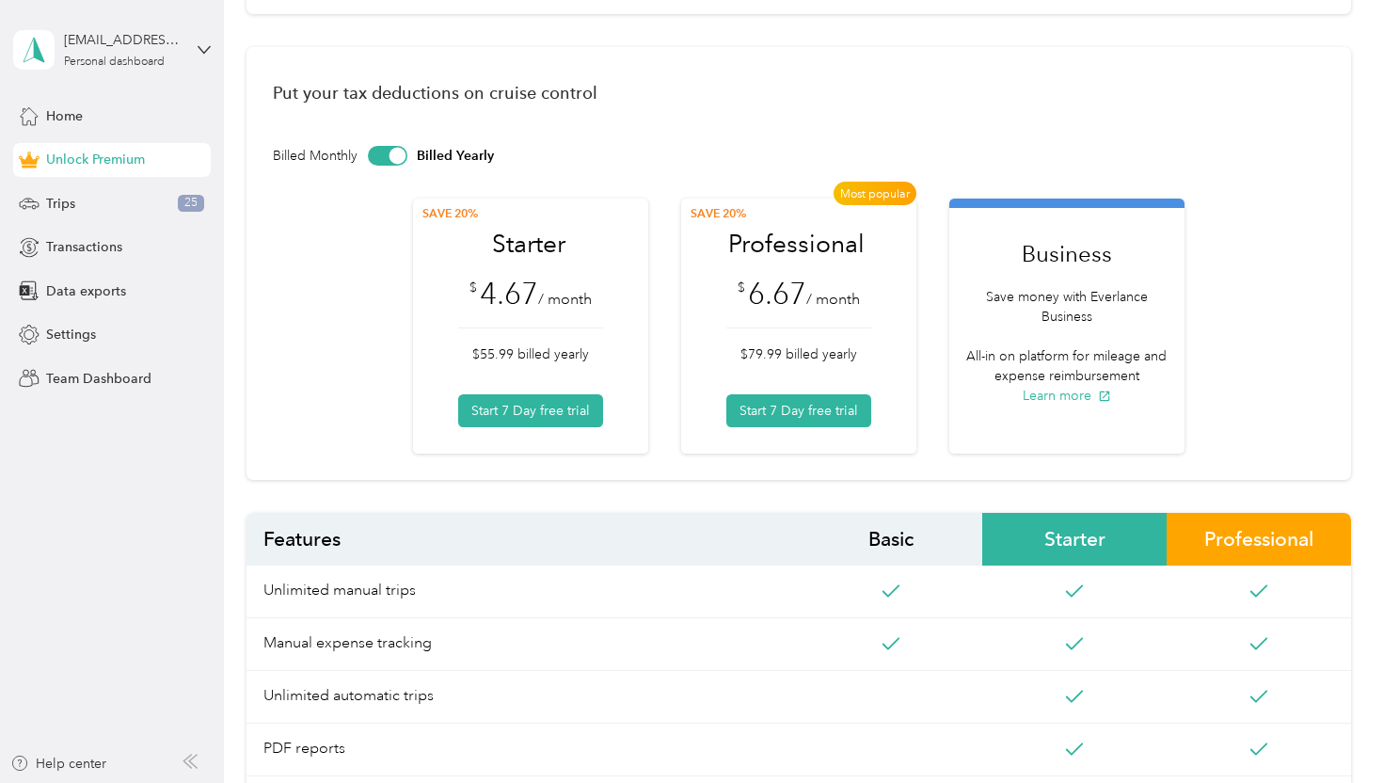
click at [386, 154] on div at bounding box center [388, 156] width 40 height 20
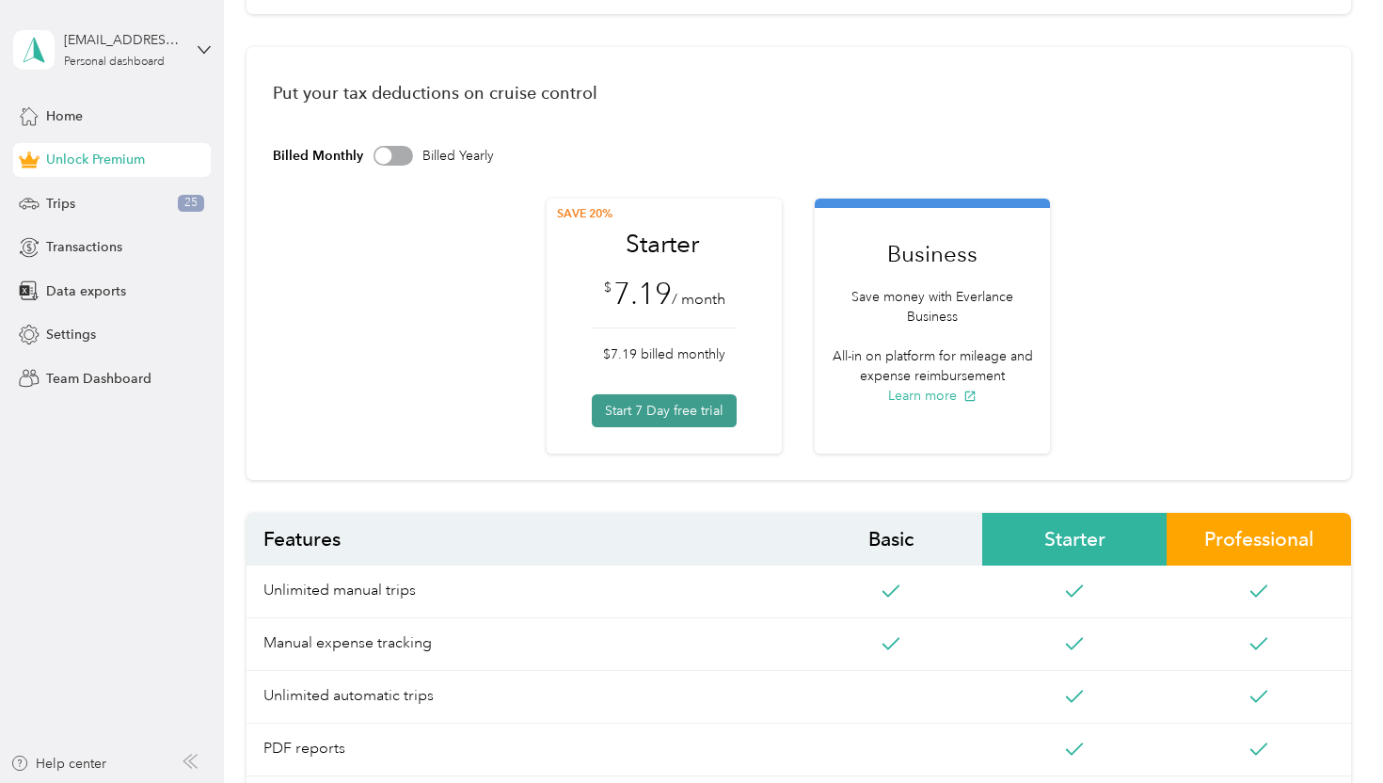
click at [673, 411] on button "Start 7 Day free trial" at bounding box center [664, 410] width 145 height 33
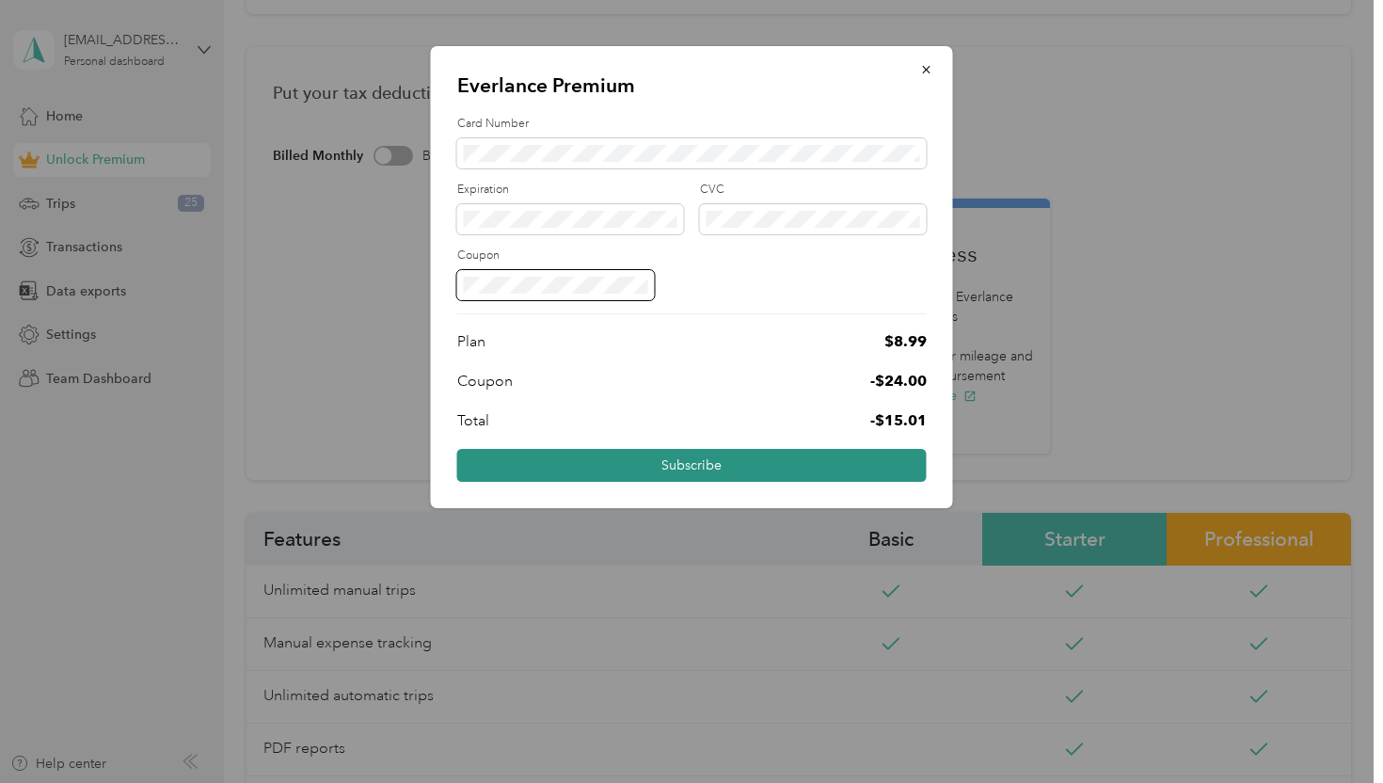
click at [699, 469] on button "Subscribe" at bounding box center [692, 465] width 470 height 33
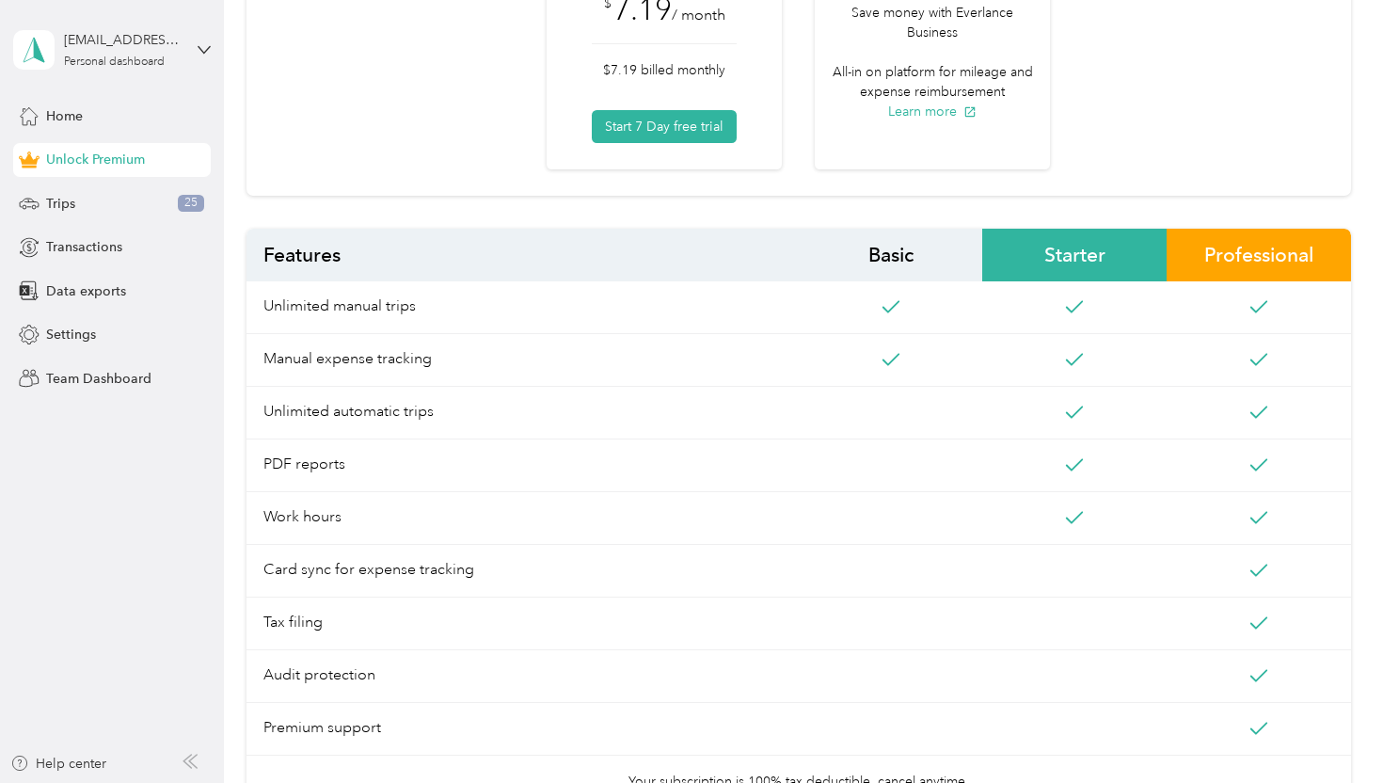
scroll to position [541, 0]
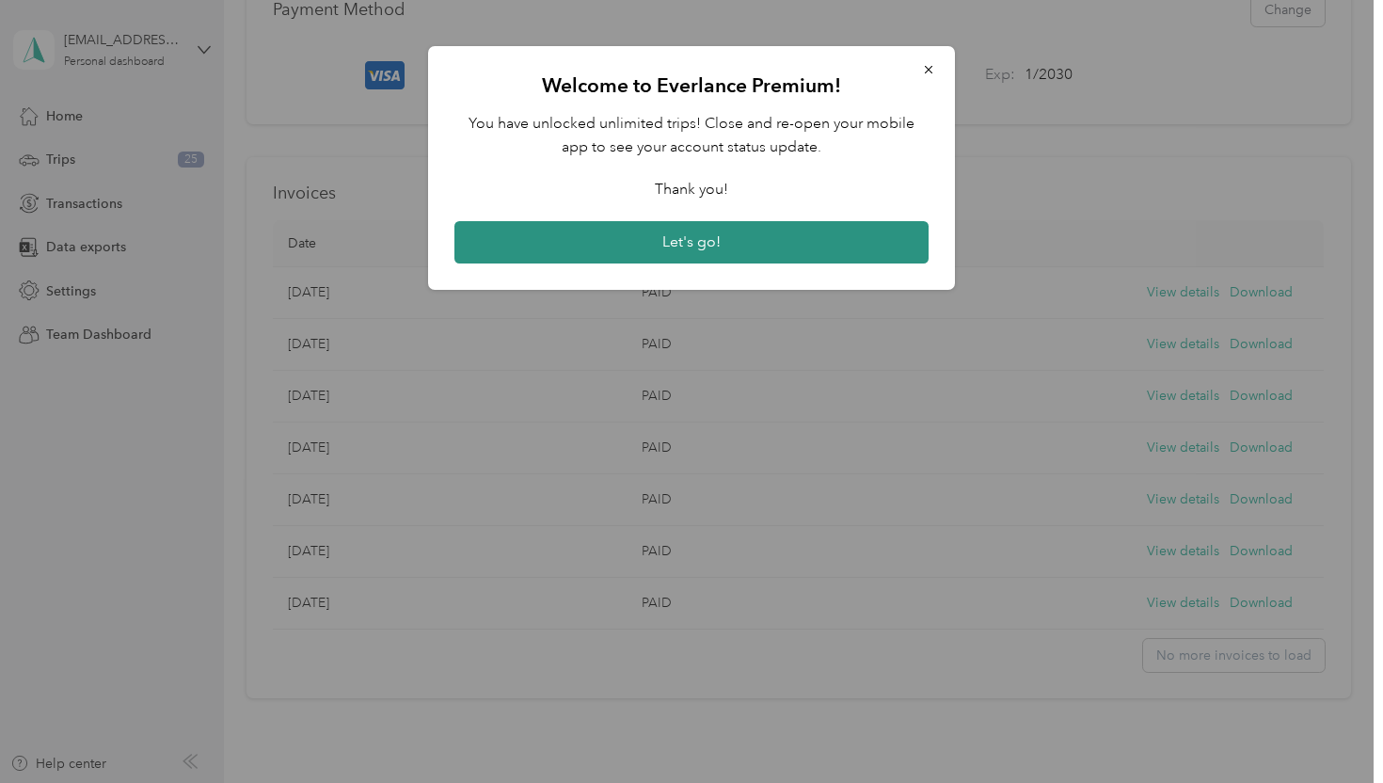
click at [855, 248] on button "Let's go!" at bounding box center [692, 242] width 474 height 43
